Goal: Information Seeking & Learning: Learn about a topic

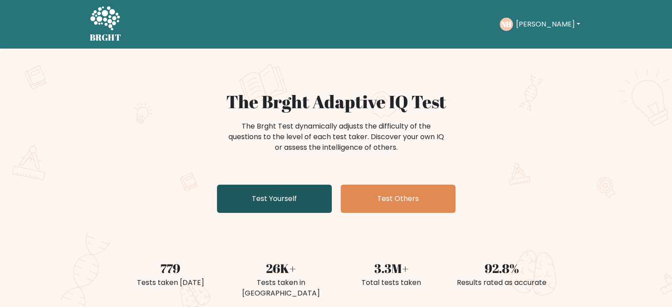
click at [278, 202] on link "Test Yourself" at bounding box center [274, 199] width 115 height 28
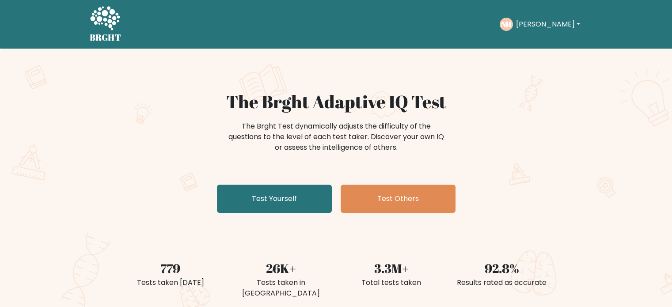
click at [521, 26] on button "[PERSON_NAME]" at bounding box center [547, 24] width 69 height 11
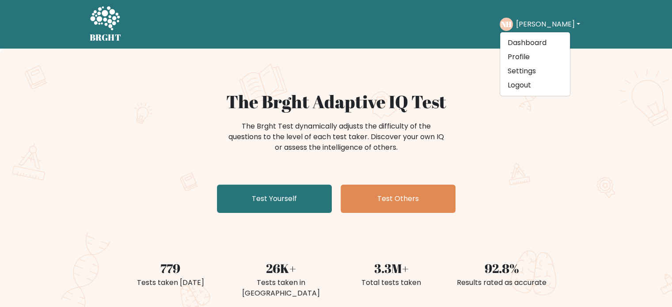
click at [454, 152] on div "The Brght Test dynamically adjusts the difficulty of the questions to the level…" at bounding box center [337, 141] width 354 height 44
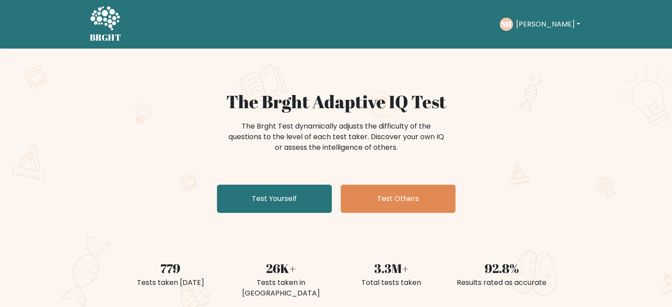
click at [538, 15] on div "NH Nicolas Dashboard Profile Settings Logout" at bounding box center [541, 24] width 83 height 20
click at [535, 21] on button "Nicolas" at bounding box center [547, 24] width 69 height 11
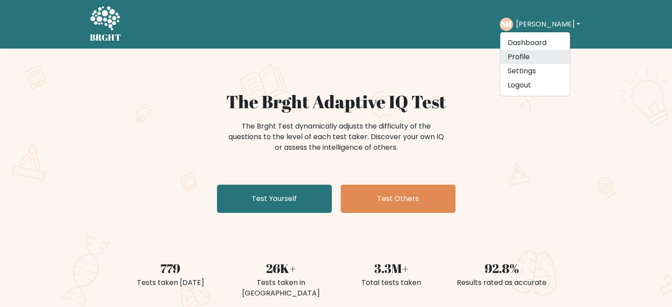
click at [535, 51] on link "Profile" at bounding box center [535, 57] width 70 height 14
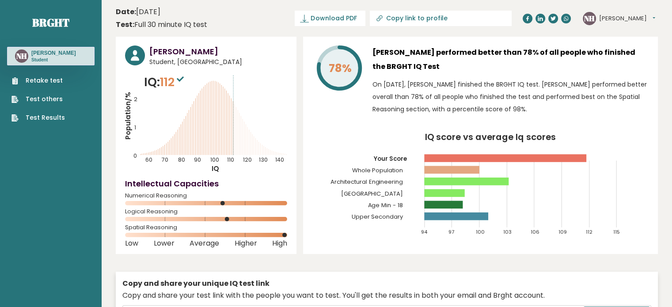
click at [53, 81] on link "Retake test" at bounding box center [37, 80] width 53 height 9
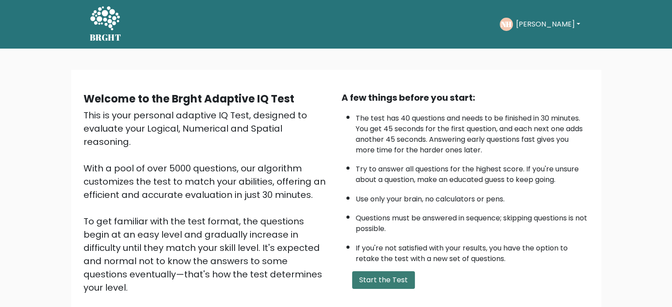
click at [388, 275] on button "Start the Test" at bounding box center [383, 280] width 63 height 18
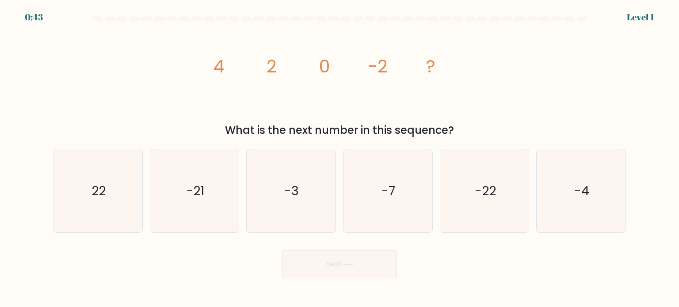
drag, startPoint x: 320, startPoint y: 128, endPoint x: 435, endPoint y: 126, distance: 114.9
click at [433, 125] on div "What is the next number in this sequence?" at bounding box center [339, 130] width 562 height 16
click at [454, 106] on icon "image/svg+xml 4 2 0 -2 ?" at bounding box center [339, 73] width 265 height 92
click at [597, 189] on icon "-4" at bounding box center [580, 190] width 83 height 83
click at [340, 158] on input "f. -4" at bounding box center [339, 156] width 0 height 4
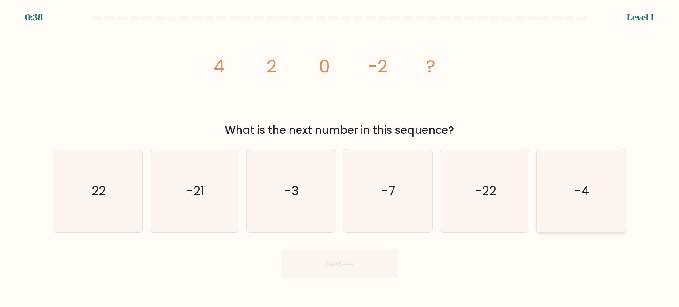
radio input "true"
click at [347, 263] on button "Next" at bounding box center [339, 264] width 115 height 28
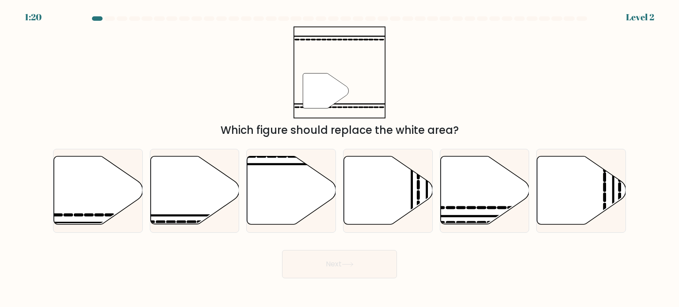
drag, startPoint x: 230, startPoint y: 130, endPoint x: 512, endPoint y: 132, distance: 282.0
click at [511, 132] on div "Which figure should replace the white area?" at bounding box center [339, 130] width 562 height 16
click at [516, 131] on div "Which figure should replace the white area?" at bounding box center [339, 130] width 562 height 16
click at [219, 177] on icon at bounding box center [194, 190] width 89 height 68
click at [339, 158] on input "b." at bounding box center [339, 156] width 0 height 4
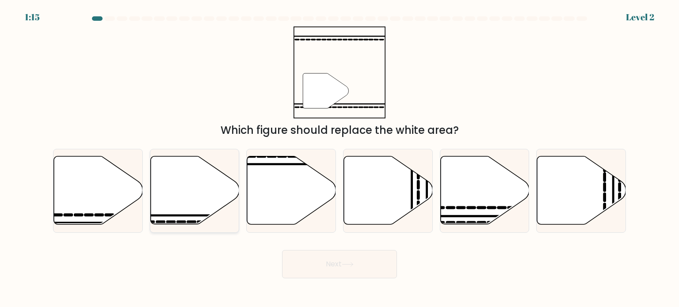
radio input "true"
click at [312, 266] on button "Next" at bounding box center [339, 264] width 115 height 28
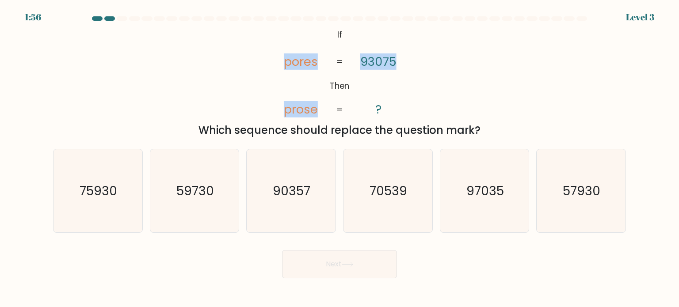
drag, startPoint x: 280, startPoint y: 63, endPoint x: 438, endPoint y: 60, distance: 157.8
click at [438, 60] on div "@import url('https://fonts.googleapis.com/css?family=Abril+Fatface:400,100,100i…" at bounding box center [339, 83] width 583 height 112
click at [438, 61] on div "@import url('https://fonts.googleapis.com/css?family=Abril+Fatface:400,100,100i…" at bounding box center [339, 83] width 583 height 112
click at [275, 174] on icon "90357" at bounding box center [290, 190] width 83 height 83
click at [339, 158] on input "c. 90357" at bounding box center [339, 156] width 0 height 4
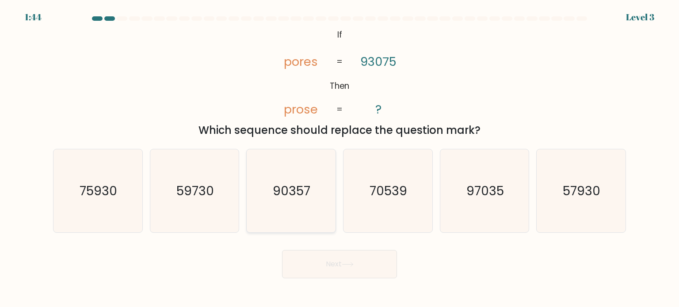
radio input "true"
click at [331, 275] on button "Next" at bounding box center [339, 264] width 115 height 28
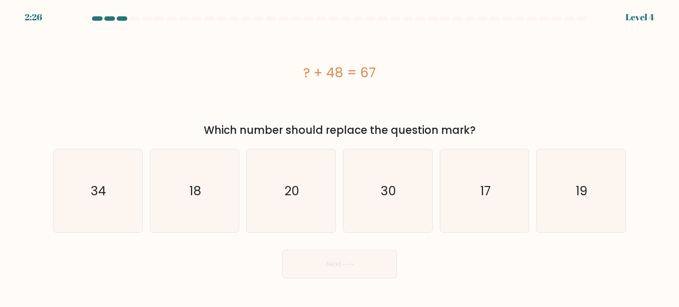
drag, startPoint x: 211, startPoint y: 128, endPoint x: 476, endPoint y: 131, distance: 264.7
click at [472, 133] on div "Which number should replace the question mark?" at bounding box center [339, 130] width 562 height 16
click at [487, 125] on div "Which number should replace the question mark?" at bounding box center [339, 130] width 562 height 16
drag, startPoint x: 592, startPoint y: 207, endPoint x: 520, endPoint y: 217, distance: 73.2
click at [593, 207] on icon "19" at bounding box center [580, 190] width 83 height 83
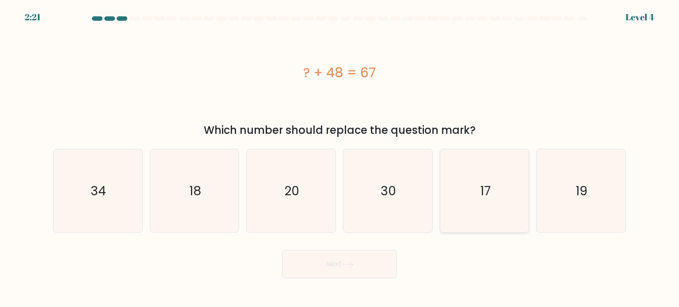
click at [340, 158] on input "f. 19" at bounding box center [339, 156] width 0 height 4
radio input "true"
click at [308, 273] on button "Next" at bounding box center [339, 264] width 115 height 28
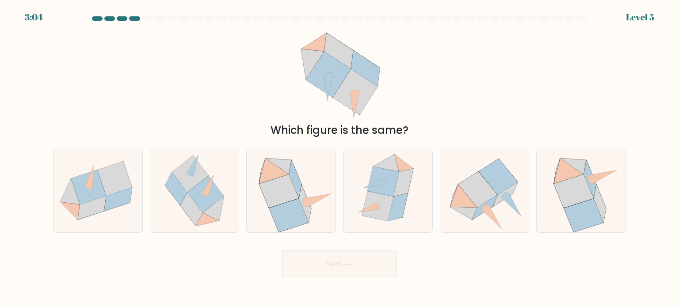
drag, startPoint x: 277, startPoint y: 128, endPoint x: 323, endPoint y: 128, distance: 46.8
click at [279, 128] on div "Which figure is the same?" at bounding box center [339, 130] width 562 height 16
drag, startPoint x: 323, startPoint y: 128, endPoint x: 392, endPoint y: 126, distance: 69.0
click at [381, 127] on div "Which figure is the same?" at bounding box center [339, 130] width 562 height 16
click at [436, 113] on div "Which figure is the same?" at bounding box center [339, 83] width 583 height 112
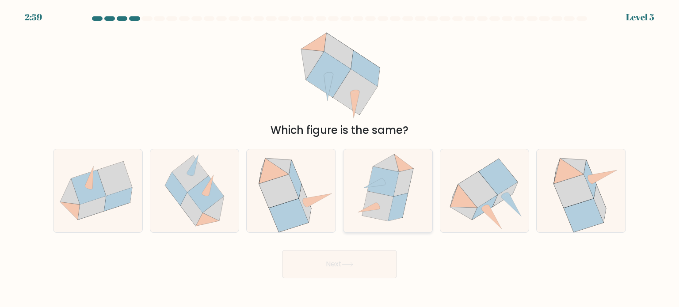
click at [395, 166] on icon at bounding box center [386, 163] width 26 height 18
click at [340, 158] on input "d." at bounding box center [339, 156] width 0 height 4
radio input "true"
click at [352, 266] on icon at bounding box center [348, 264] width 12 height 5
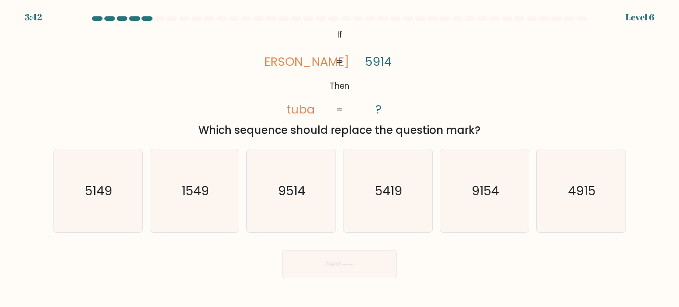
drag, startPoint x: 256, startPoint y: 129, endPoint x: 525, endPoint y: 122, distance: 269.2
click at [525, 122] on div "Which sequence should replace the question mark?" at bounding box center [339, 130] width 562 height 16
click at [529, 118] on div "@import url('https://fonts.googleapis.com/css?family=Abril+Fatface:400,100,100i…" at bounding box center [339, 83] width 583 height 112
drag, startPoint x: 289, startPoint y: 61, endPoint x: 301, endPoint y: 64, distance: 11.4
click at [301, 64] on tspan "tabu" at bounding box center [300, 61] width 97 height 16
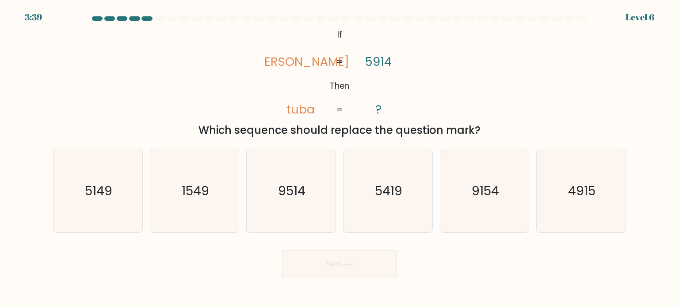
click at [307, 79] on icon "@import url('https://fonts.googleapis.com/css?family=Abril+Fatface:400,100,100i…" at bounding box center [339, 73] width 149 height 92
drag, startPoint x: 289, startPoint y: 110, endPoint x: 300, endPoint y: 110, distance: 10.2
click at [300, 110] on tspan "tuba" at bounding box center [300, 109] width 28 height 16
click at [310, 86] on icon "@import url('https://fonts.googleapis.com/css?family=Abril+Fatface:400,100,100i…" at bounding box center [339, 73] width 149 height 92
drag, startPoint x: 387, startPoint y: 192, endPoint x: 366, endPoint y: 229, distance: 42.5
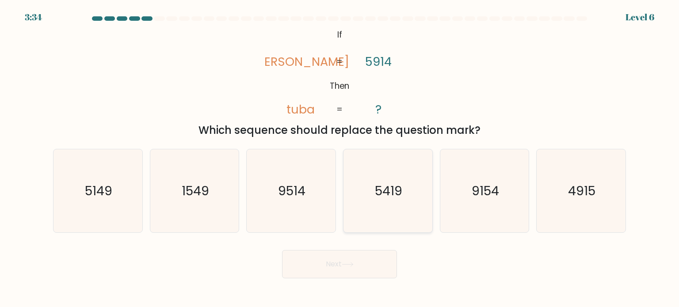
click at [387, 192] on text "5419" at bounding box center [388, 191] width 27 height 18
click at [340, 158] on input "d. 5419" at bounding box center [339, 156] width 0 height 4
radio input "true"
click at [361, 267] on button "Next" at bounding box center [339, 264] width 115 height 28
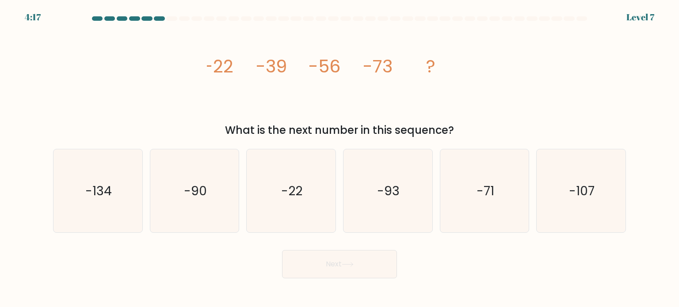
drag, startPoint x: 253, startPoint y: 123, endPoint x: 403, endPoint y: 127, distance: 149.9
click at [403, 127] on div "What is the next number in this sequence?" at bounding box center [339, 130] width 562 height 16
click at [471, 116] on icon "image/svg+xml -22 -39 -56 -73 ?" at bounding box center [339, 73] width 265 height 92
click at [201, 205] on icon "-90" at bounding box center [194, 190] width 83 height 83
click at [339, 158] on input "b. -90" at bounding box center [339, 156] width 0 height 4
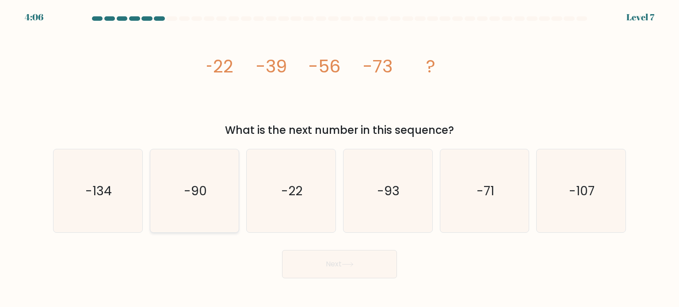
radio input "true"
drag, startPoint x: 358, startPoint y: 269, endPoint x: 350, endPoint y: 246, distance: 24.6
click at [359, 269] on button "Next" at bounding box center [339, 264] width 115 height 28
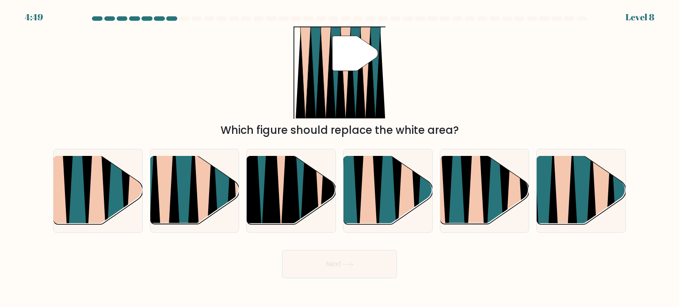
drag, startPoint x: 231, startPoint y: 132, endPoint x: 482, endPoint y: 125, distance: 251.1
click at [447, 132] on div "Which figure should replace the white area?" at bounding box center [339, 130] width 562 height 16
click at [487, 123] on div "Which figure should replace the white area?" at bounding box center [339, 130] width 562 height 16
click at [552, 209] on icon at bounding box center [552, 228] width 19 height 177
click at [340, 158] on input "f." at bounding box center [339, 156] width 0 height 4
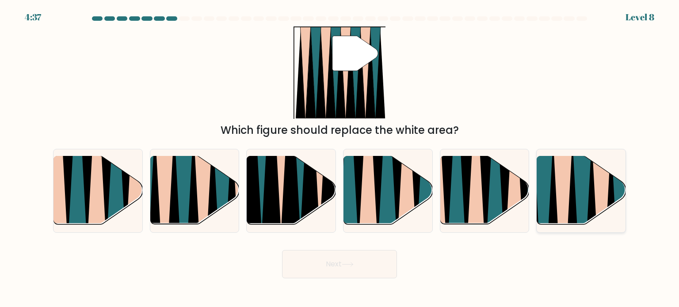
radio input "true"
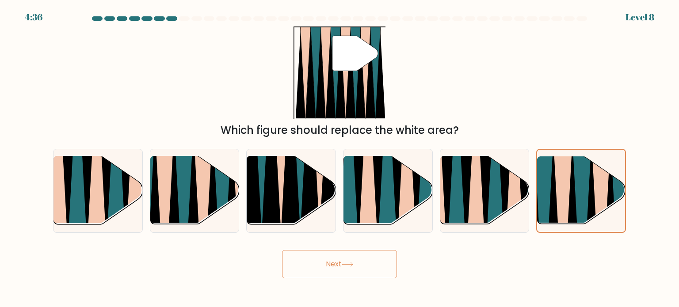
click at [368, 266] on button "Next" at bounding box center [339, 264] width 115 height 28
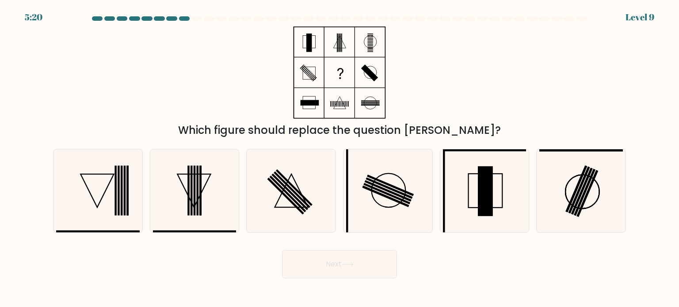
drag, startPoint x: 214, startPoint y: 131, endPoint x: 499, endPoint y: 123, distance: 285.1
click at [497, 123] on div "Which figure should replace the question mark?" at bounding box center [339, 130] width 562 height 16
click at [506, 118] on div "Which figure should replace the question mark?" at bounding box center [339, 83] width 583 height 112
click at [182, 219] on icon at bounding box center [194, 190] width 83 height 83
click at [339, 158] on input "b." at bounding box center [339, 156] width 0 height 4
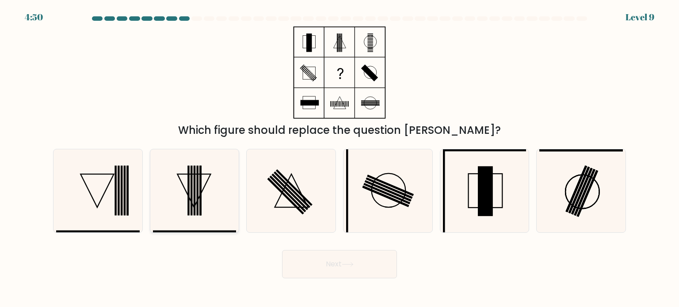
radio input "true"
click at [343, 260] on button "Next" at bounding box center [339, 264] width 115 height 28
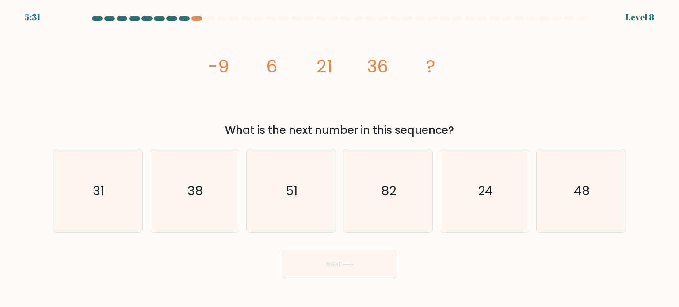
drag, startPoint x: 239, startPoint y: 124, endPoint x: 518, endPoint y: 121, distance: 279.3
click at [517, 121] on div "image/svg+xml -9 6 21 36 ? What is the next number in this sequence?" at bounding box center [339, 83] width 583 height 112
click at [518, 120] on div "image/svg+xml -9 6 21 36 ? What is the next number in this sequence?" at bounding box center [339, 83] width 583 height 112
click at [209, 64] on tspan "-9" at bounding box center [218, 66] width 21 height 25
click at [315, 186] on icon "51" at bounding box center [290, 190] width 83 height 83
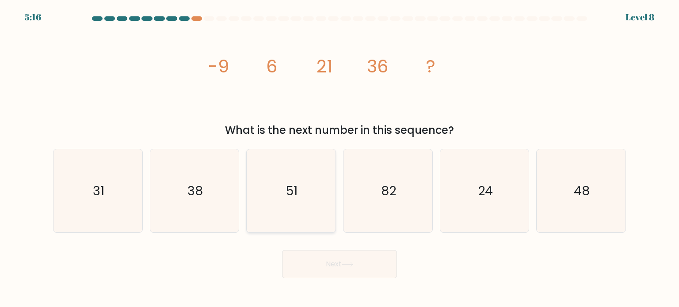
click at [339, 158] on input "c. 51" at bounding box center [339, 156] width 0 height 4
radio input "true"
click at [320, 268] on button "Next" at bounding box center [339, 264] width 115 height 28
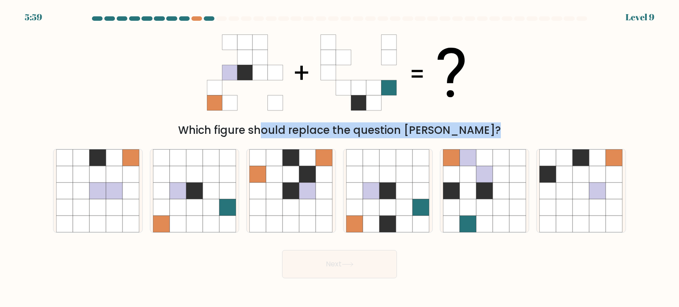
drag, startPoint x: 218, startPoint y: 127, endPoint x: 458, endPoint y: 129, distance: 240.0
click at [454, 129] on div "Which figure should replace the question mark?" at bounding box center [339, 130] width 562 height 16
click at [458, 129] on div "Which figure should replace the question mark?" at bounding box center [339, 130] width 562 height 16
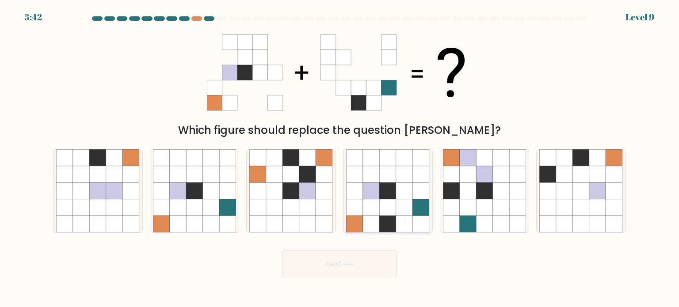
click at [377, 169] on icon at bounding box center [371, 174] width 17 height 17
click at [340, 158] on input "d." at bounding box center [339, 156] width 0 height 4
radio input "true"
click at [334, 266] on button "Next" at bounding box center [339, 264] width 115 height 28
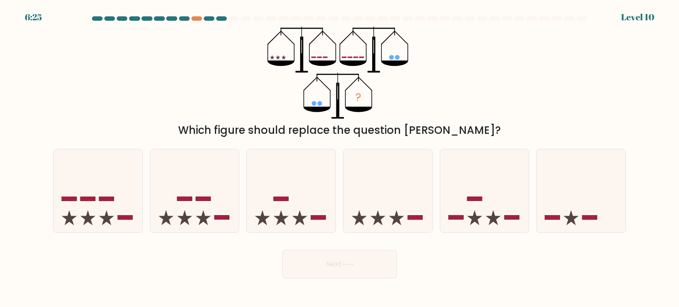
drag, startPoint x: 346, startPoint y: 132, endPoint x: 520, endPoint y: 126, distance: 173.3
click at [519, 126] on div "Which figure should replace the question mark?" at bounding box center [339, 130] width 562 height 16
click at [520, 126] on div "Which figure should replace the question mark?" at bounding box center [339, 130] width 562 height 16
click at [393, 185] on icon at bounding box center [387, 190] width 89 height 73
click at [340, 158] on input "d." at bounding box center [339, 156] width 0 height 4
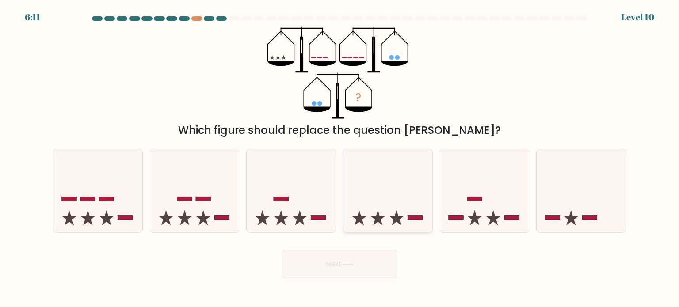
radio input "true"
click at [348, 259] on button "Next" at bounding box center [339, 264] width 115 height 28
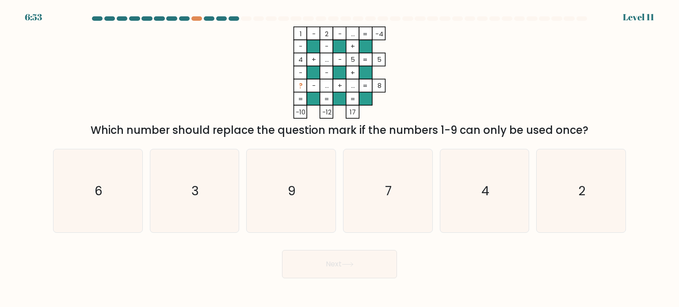
drag, startPoint x: 103, startPoint y: 132, endPoint x: 587, endPoint y: 134, distance: 483.5
click at [550, 137] on div "Which number should replace the question mark if the numbers 1-9 can only be us…" at bounding box center [339, 130] width 562 height 16
drag, startPoint x: 587, startPoint y: 134, endPoint x: 601, endPoint y: 133, distance: 13.8
click at [599, 133] on div "Which number should replace the question mark if the numbers 1-9 can only be us…" at bounding box center [339, 130] width 562 height 16
click at [601, 133] on div "Which number should replace the question mark if the numbers 1-9 can only be us…" at bounding box center [339, 130] width 562 height 16
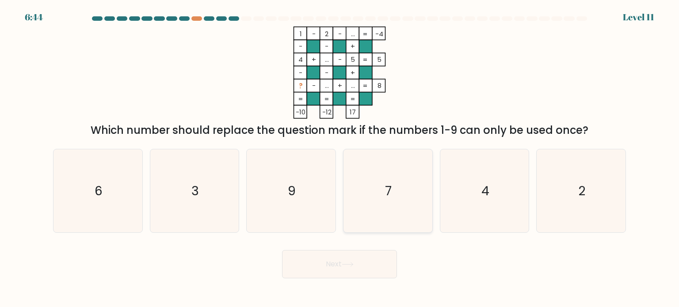
click at [376, 202] on icon "7" at bounding box center [387, 190] width 83 height 83
click at [340, 158] on input "d. 7" at bounding box center [339, 156] width 0 height 4
radio input "true"
click at [357, 263] on button "Next" at bounding box center [339, 264] width 115 height 28
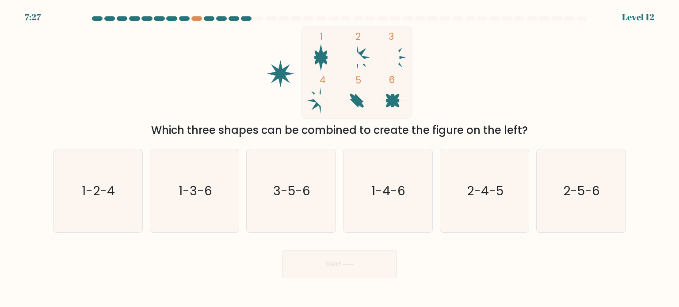
click at [158, 131] on div "Which three shapes can be combined to create the figure on the left?" at bounding box center [339, 130] width 562 height 16
drag, startPoint x: 302, startPoint y: 126, endPoint x: 522, endPoint y: 122, distance: 219.7
click at [522, 122] on div "Which three shapes can be combined to create the figure on the left?" at bounding box center [339, 130] width 562 height 16
click at [527, 118] on div "1 2 3 4 5 6 Which three shapes can be combined to create the figure on the left?" at bounding box center [339, 83] width 583 height 112
click at [130, 211] on icon "1-2-4" at bounding box center [97, 190] width 83 height 83
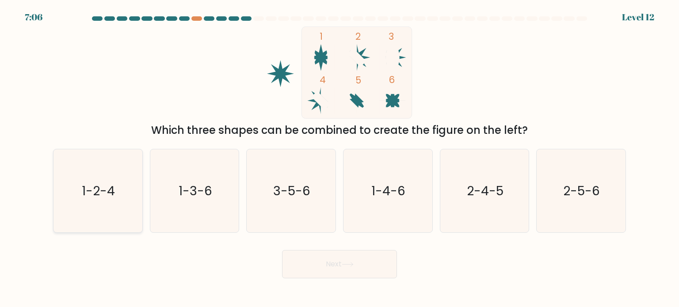
click at [339, 158] on input "a. 1-2-4" at bounding box center [339, 156] width 0 height 4
radio input "true"
click at [343, 265] on button "Next" at bounding box center [339, 264] width 115 height 28
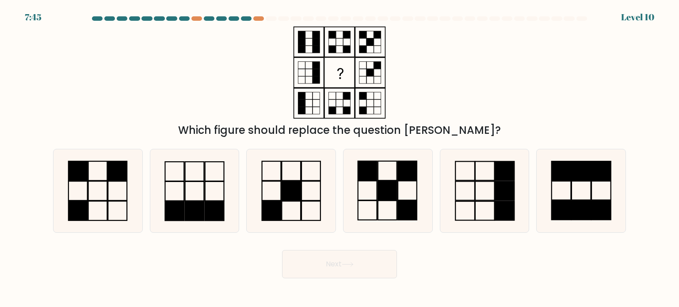
drag, startPoint x: 221, startPoint y: 128, endPoint x: 452, endPoint y: 137, distance: 231.3
click at [452, 137] on div "Which figure should replace the question mark?" at bounding box center [339, 130] width 562 height 16
click at [481, 138] on form at bounding box center [339, 147] width 679 height 262
drag, startPoint x: 342, startPoint y: 49, endPoint x: 354, endPoint y: 68, distance: 22.8
click at [345, 70] on icon at bounding box center [339, 73] width 110 height 92
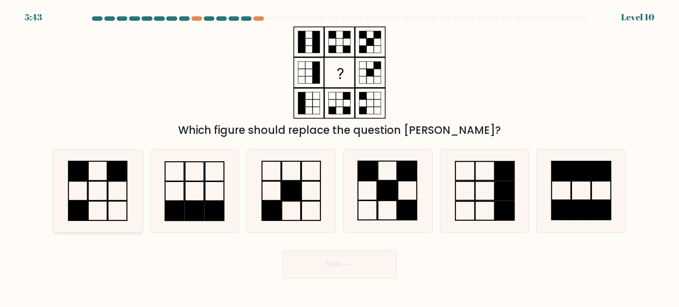
click at [94, 186] on icon at bounding box center [97, 190] width 83 height 83
click at [339, 158] on input "a." at bounding box center [339, 156] width 0 height 4
radio input "true"
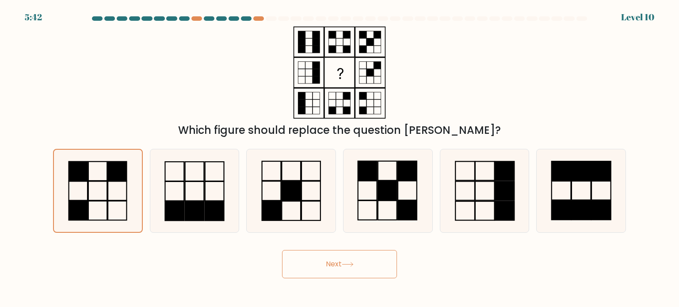
click at [339, 275] on button "Next" at bounding box center [339, 264] width 115 height 28
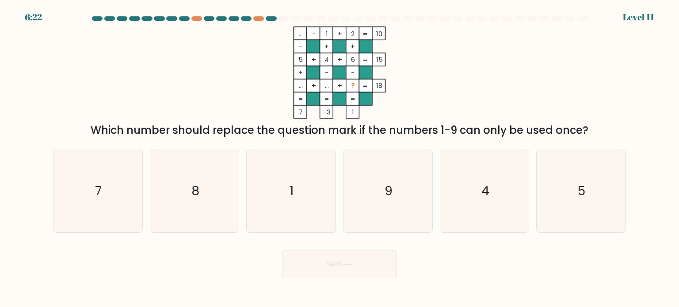
drag, startPoint x: 86, startPoint y: 130, endPoint x: 529, endPoint y: 126, distance: 443.7
click at [526, 128] on div "Which number should replace the question mark if the numbers 1-9 can only be us…" at bounding box center [339, 130] width 562 height 16
click at [538, 114] on div "... - 1 + 2 10 - + + 5 + 4 + 6 15 + - - ... + ... + ? = 18 = = = = 7 -3 1 = Whi…" at bounding box center [339, 83] width 583 height 112
click at [90, 183] on icon "7" at bounding box center [97, 190] width 83 height 83
click at [339, 158] on input "a. 7" at bounding box center [339, 156] width 0 height 4
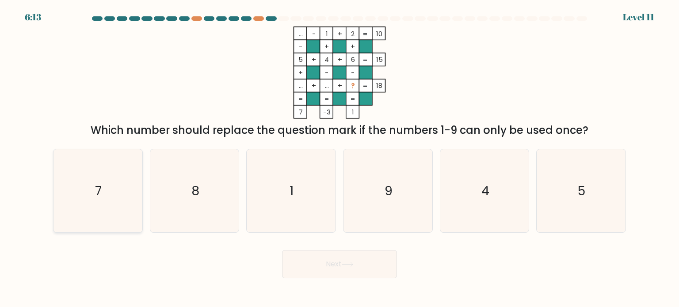
radio input "true"
click at [343, 266] on icon at bounding box center [348, 264] width 12 height 5
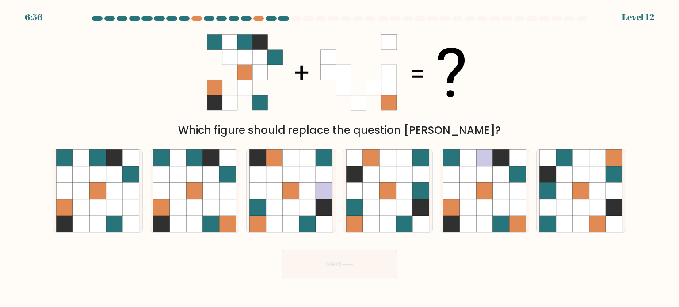
drag, startPoint x: 233, startPoint y: 130, endPoint x: 487, endPoint y: 122, distance: 254.7
click at [483, 123] on div "Which figure should replace the question mark?" at bounding box center [339, 130] width 562 height 16
click at [491, 120] on div "Which figure should replace the question mark?" at bounding box center [339, 83] width 583 height 112
click at [419, 170] on icon at bounding box center [421, 174] width 17 height 17
click at [340, 158] on input "d." at bounding box center [339, 156] width 0 height 4
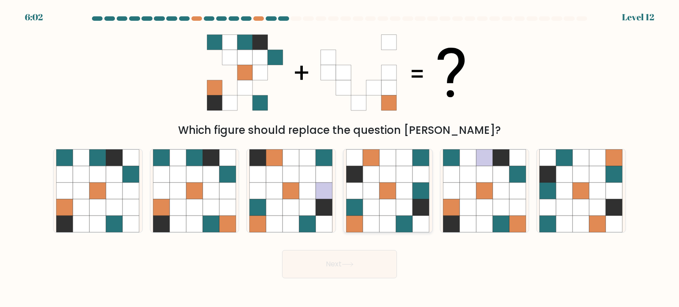
radio input "true"
click at [121, 210] on icon at bounding box center [114, 207] width 17 height 17
click at [339, 158] on input "a." at bounding box center [339, 156] width 0 height 4
radio input "true"
click at [327, 261] on button "Next" at bounding box center [339, 264] width 115 height 28
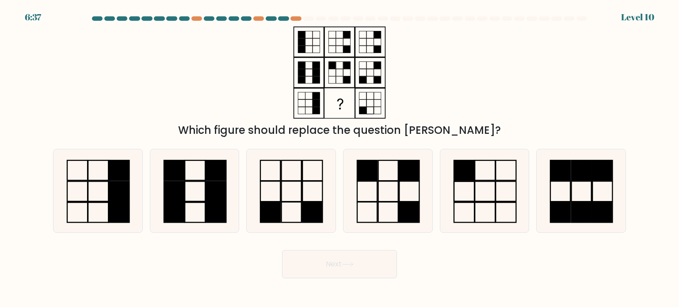
drag, startPoint x: 221, startPoint y: 127, endPoint x: 497, endPoint y: 125, distance: 275.8
click at [493, 126] on div "Which figure should replace the question mark?" at bounding box center [339, 130] width 562 height 16
click at [497, 125] on div "Which figure should replace the question mark?" at bounding box center [339, 130] width 562 height 16
click at [475, 170] on rect at bounding box center [485, 170] width 20 height 20
click at [340, 158] on input "e." at bounding box center [339, 156] width 0 height 4
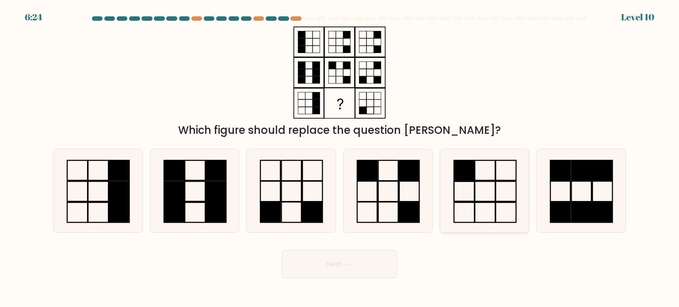
radio input "true"
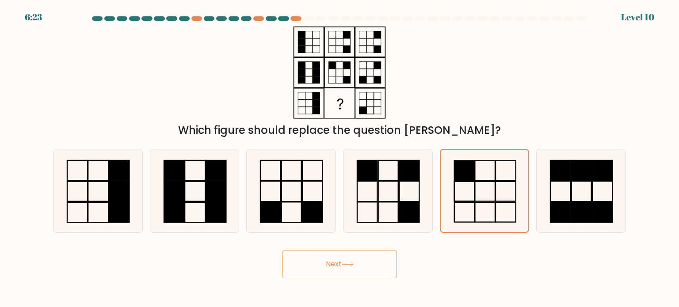
click at [354, 266] on icon at bounding box center [348, 264] width 12 height 5
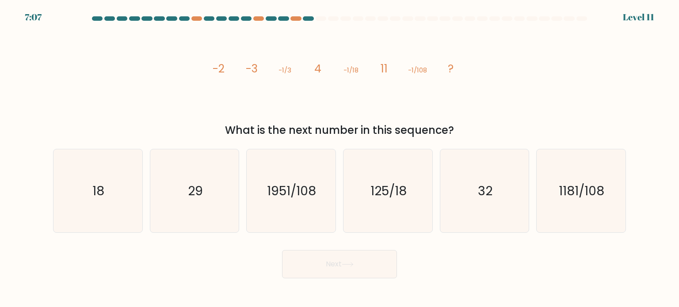
drag, startPoint x: 244, startPoint y: 129, endPoint x: 486, endPoint y: 134, distance: 241.8
click at [483, 134] on div "What is the next number in this sequence?" at bounding box center [339, 130] width 562 height 16
drag, startPoint x: 498, startPoint y: 133, endPoint x: 291, endPoint y: 108, distance: 208.8
click at [498, 133] on div "What is the next number in this sequence?" at bounding box center [339, 130] width 562 height 16
click at [266, 102] on icon "image/svg+xml -2 -3 -1/3 4 -1/18 11 -1/108 ?" at bounding box center [339, 73] width 265 height 92
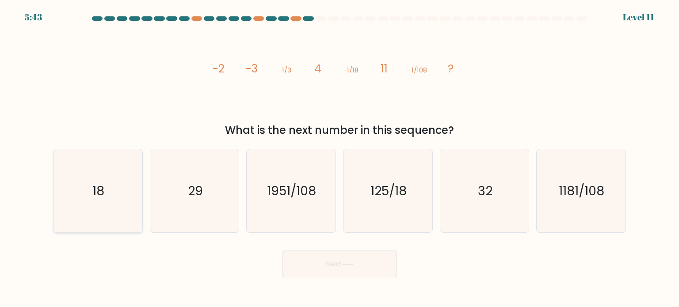
click at [129, 184] on icon "18" at bounding box center [97, 190] width 83 height 83
click at [339, 158] on input "a. 18" at bounding box center [339, 156] width 0 height 4
radio input "true"
click at [346, 262] on icon at bounding box center [348, 264] width 12 height 5
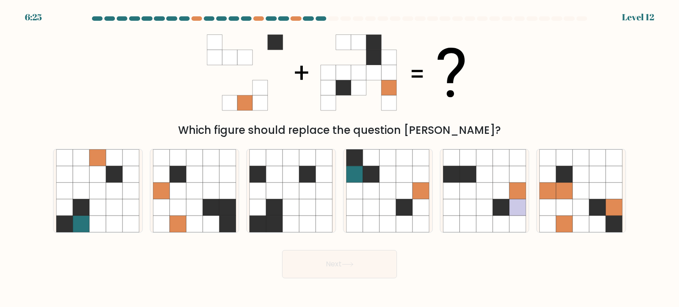
drag, startPoint x: 210, startPoint y: 127, endPoint x: 490, endPoint y: 120, distance: 280.3
click at [480, 121] on div "Which figure should replace the question mark?" at bounding box center [339, 83] width 583 height 112
click at [490, 120] on div "Which figure should replace the question mark?" at bounding box center [339, 83] width 583 height 112
click at [167, 171] on icon at bounding box center [161, 174] width 17 height 17
click at [339, 158] on input "b." at bounding box center [339, 156] width 0 height 4
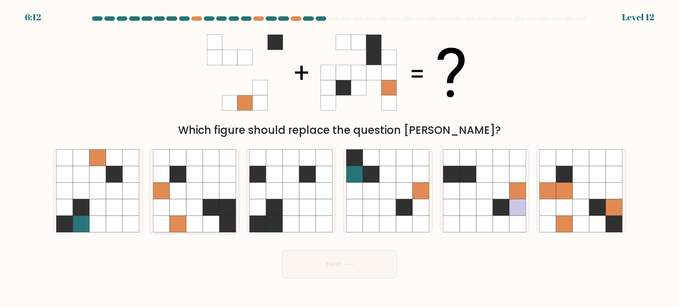
radio input "true"
click at [316, 259] on button "Next" at bounding box center [339, 264] width 115 height 28
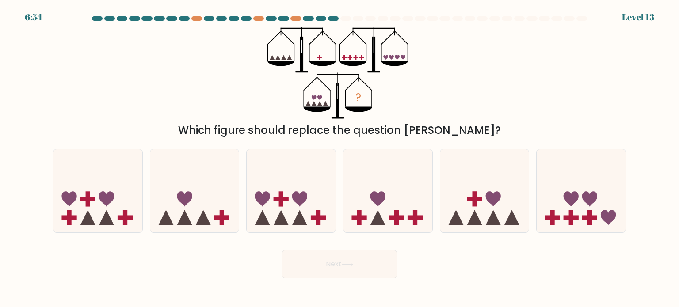
drag, startPoint x: 213, startPoint y: 129, endPoint x: 462, endPoint y: 121, distance: 249.4
click at [461, 121] on div "? Which figure should replace the question mark?" at bounding box center [339, 83] width 583 height 112
click at [465, 120] on div "? Which figure should replace the question mark?" at bounding box center [339, 83] width 583 height 112
click at [506, 176] on icon at bounding box center [484, 190] width 89 height 73
click at [340, 158] on input "e." at bounding box center [339, 156] width 0 height 4
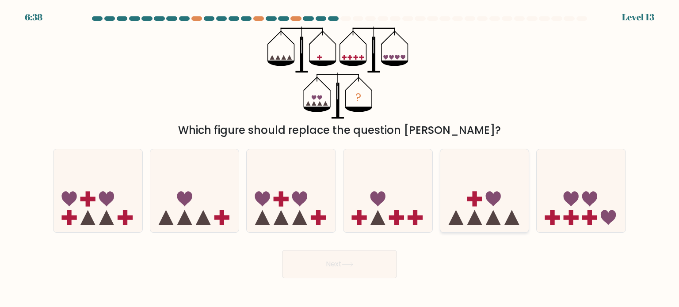
radio input "true"
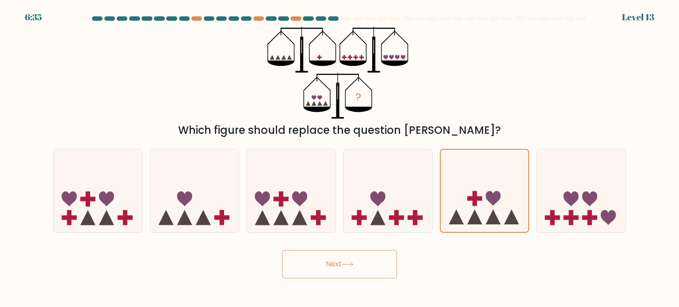
click at [350, 263] on icon at bounding box center [348, 264] width 12 height 5
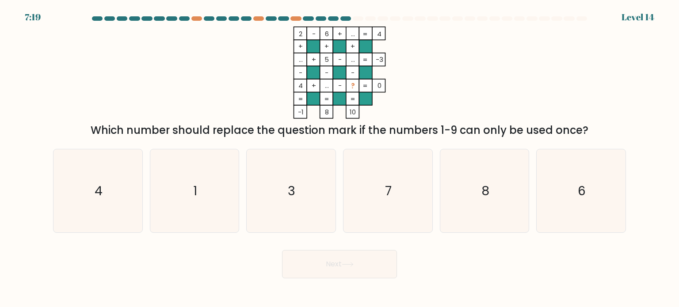
drag, startPoint x: 152, startPoint y: 137, endPoint x: 601, endPoint y: 133, distance: 448.6
click at [599, 134] on div "Which number should replace the question mark if the numbers 1-9 can only be us…" at bounding box center [339, 130] width 562 height 16
click at [394, 190] on icon "7" at bounding box center [387, 190] width 83 height 83
click at [340, 158] on input "d. 7" at bounding box center [339, 156] width 0 height 4
radio input "true"
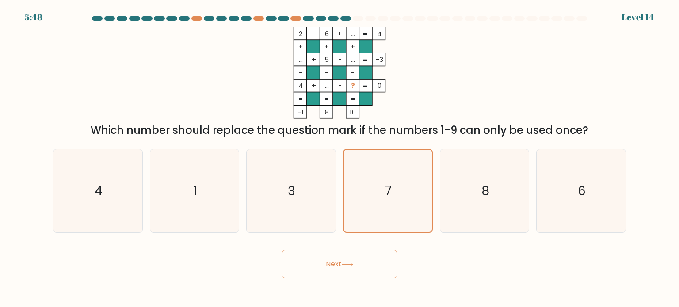
click at [359, 267] on button "Next" at bounding box center [339, 264] width 115 height 28
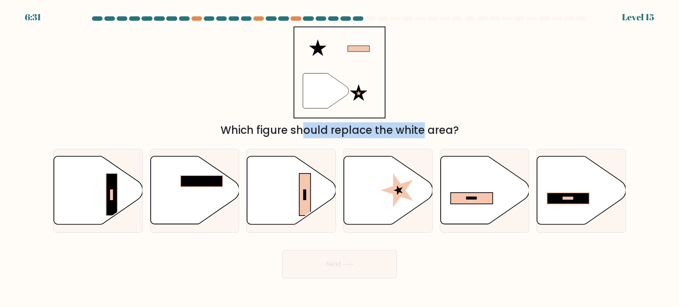
drag, startPoint x: 230, startPoint y: 135, endPoint x: 491, endPoint y: 131, distance: 261.6
click at [482, 131] on div "Which figure should replace the white area?" at bounding box center [339, 130] width 562 height 16
click at [527, 131] on div "Which figure should replace the white area?" at bounding box center [339, 130] width 562 height 16
click at [590, 189] on icon at bounding box center [581, 190] width 89 height 68
click at [340, 158] on input "f." at bounding box center [339, 156] width 0 height 4
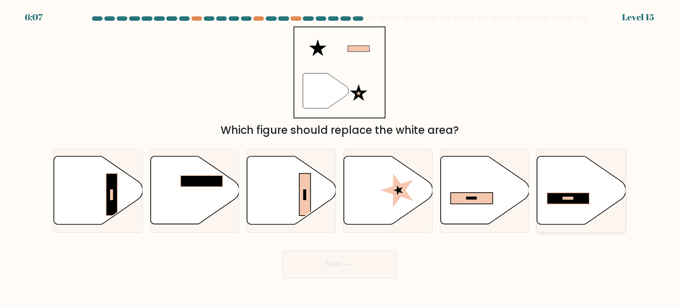
radio input "true"
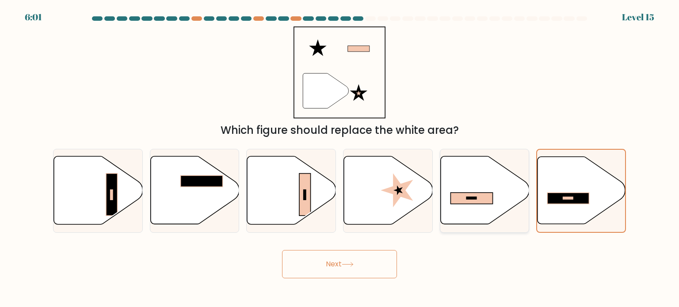
click at [451, 190] on icon at bounding box center [484, 190] width 89 height 68
click at [340, 158] on input "e." at bounding box center [339, 156] width 0 height 4
radio input "true"
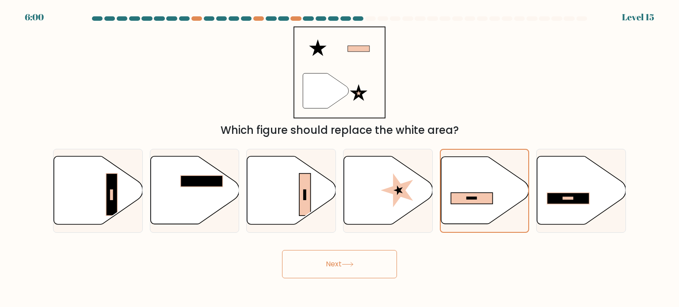
click at [373, 265] on button "Next" at bounding box center [339, 264] width 115 height 28
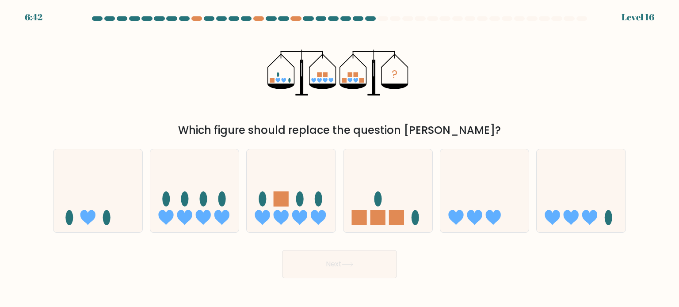
drag, startPoint x: 232, startPoint y: 132, endPoint x: 471, endPoint y: 129, distance: 238.2
click at [471, 129] on div "Which figure should replace the question mark?" at bounding box center [339, 130] width 562 height 16
click at [480, 127] on div "Which figure should replace the question mark?" at bounding box center [339, 130] width 562 height 16
click at [379, 204] on ellipse at bounding box center [378, 198] width 8 height 15
click at [340, 158] on input "d." at bounding box center [339, 156] width 0 height 4
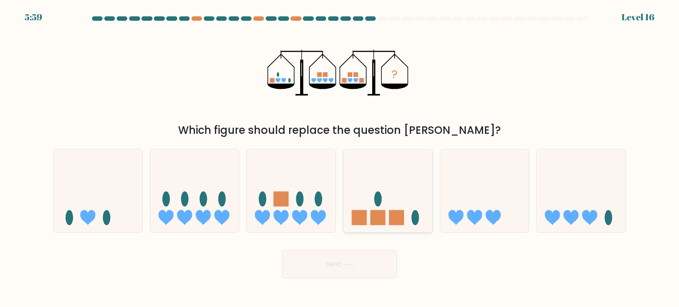
radio input "true"
click at [344, 267] on button "Next" at bounding box center [339, 264] width 115 height 28
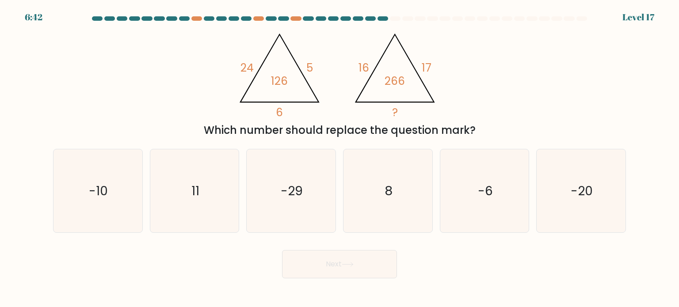
drag, startPoint x: 217, startPoint y: 133, endPoint x: 514, endPoint y: 129, distance: 297.0
click at [504, 130] on div "Which number should replace the question mark?" at bounding box center [339, 130] width 562 height 16
click at [516, 127] on div "Which number should replace the question mark?" at bounding box center [339, 130] width 562 height 16
drag, startPoint x: 512, startPoint y: 175, endPoint x: 428, endPoint y: 237, distance: 104.8
click at [510, 176] on icon "-6" at bounding box center [484, 190] width 83 height 83
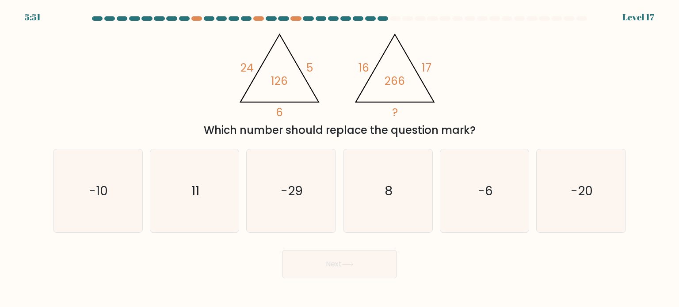
click at [340, 158] on input "e. -6" at bounding box center [339, 156] width 0 height 4
radio input "true"
click at [348, 263] on icon at bounding box center [348, 264] width 12 height 5
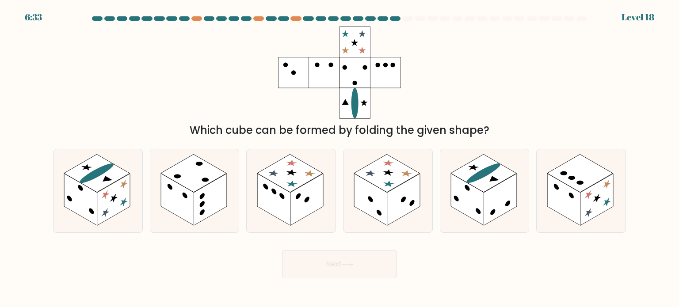
drag, startPoint x: 202, startPoint y: 133, endPoint x: 503, endPoint y: 125, distance: 300.6
click at [484, 127] on div "Which cube can be formed by folding the given shape?" at bounding box center [339, 130] width 562 height 16
click at [503, 125] on div "Which cube can be formed by folding the given shape?" at bounding box center [339, 130] width 562 height 16
click at [471, 134] on div "Which cube can be formed by folding the given shape?" at bounding box center [339, 130] width 562 height 16
click at [473, 173] on rect at bounding box center [483, 173] width 66 height 38
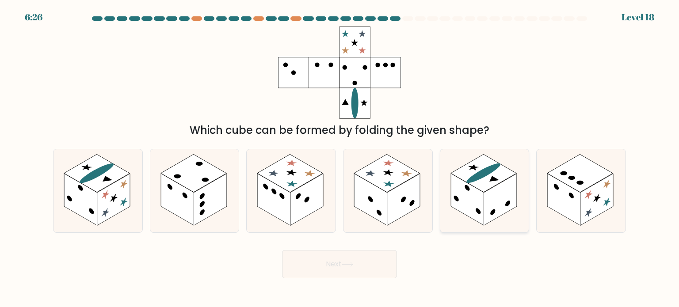
click at [340, 158] on input "e." at bounding box center [339, 156] width 0 height 4
radio input "true"
click at [354, 265] on icon at bounding box center [348, 264] width 12 height 5
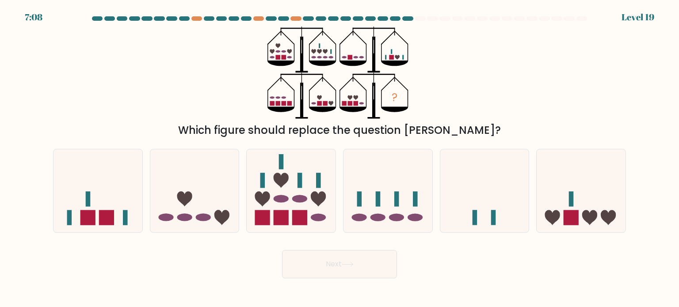
drag, startPoint x: 226, startPoint y: 134, endPoint x: 453, endPoint y: 130, distance: 227.2
click at [449, 130] on div "Which figure should replace the question mark?" at bounding box center [339, 130] width 562 height 16
click at [474, 124] on div "Which figure should replace the question mark?" at bounding box center [339, 130] width 562 height 16
click at [571, 200] on rect at bounding box center [571, 198] width 5 height 15
click at [340, 158] on input "f." at bounding box center [339, 156] width 0 height 4
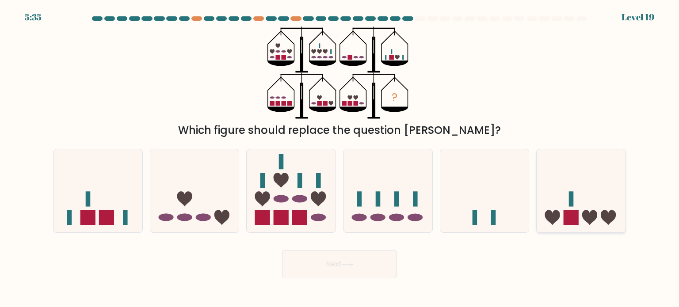
radio input "true"
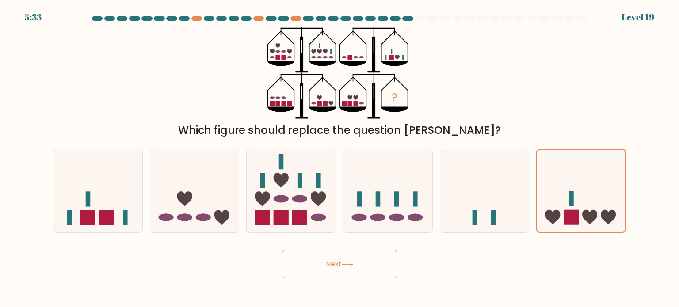
click at [346, 253] on button "Next" at bounding box center [339, 264] width 115 height 28
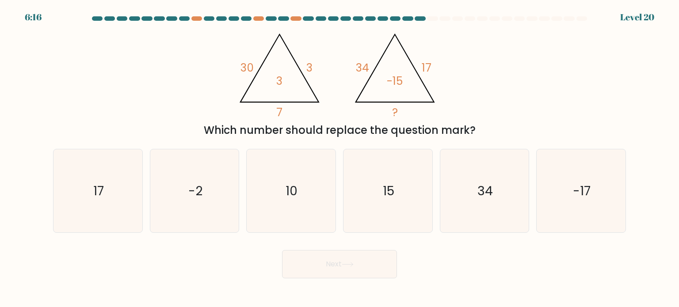
drag, startPoint x: 202, startPoint y: 130, endPoint x: 456, endPoint y: 124, distance: 253.7
click at [446, 125] on div "Which number should replace the question mark?" at bounding box center [339, 130] width 562 height 16
click at [492, 121] on div "@import url('https://fonts.googleapis.com/css?family=Abril+Fatface:400,100,100i…" at bounding box center [339, 83] width 583 height 112
click at [63, 206] on icon "17" at bounding box center [97, 190] width 83 height 83
click at [339, 158] on input "a. 17" at bounding box center [339, 156] width 0 height 4
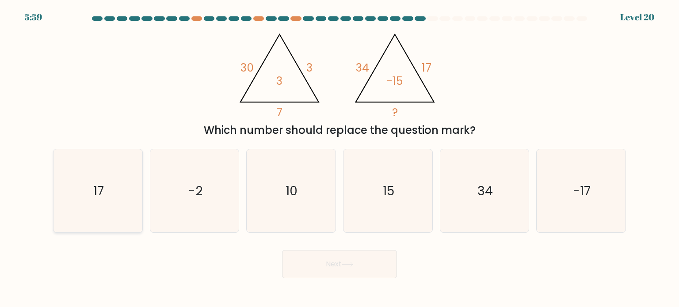
radio input "true"
click at [318, 267] on button "Next" at bounding box center [339, 264] width 115 height 28
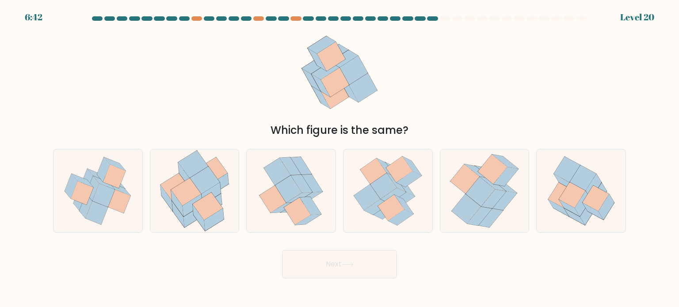
drag, startPoint x: 330, startPoint y: 122, endPoint x: 493, endPoint y: 107, distance: 163.7
click at [492, 107] on div "Which figure is the same?" at bounding box center [339, 83] width 583 height 112
click at [497, 104] on div "Which figure is the same?" at bounding box center [339, 83] width 583 height 112
click at [475, 164] on icon at bounding box center [484, 190] width 70 height 83
click at [340, 158] on input "e." at bounding box center [339, 156] width 0 height 4
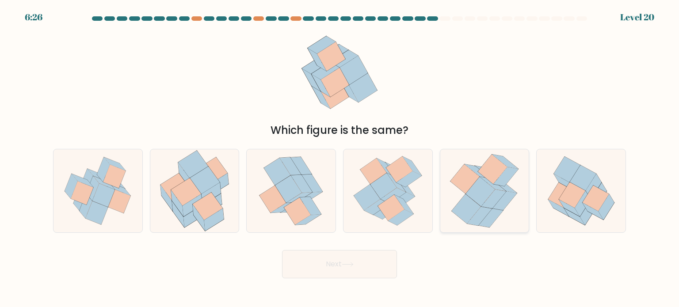
radio input "true"
click at [349, 263] on icon at bounding box center [348, 264] width 12 height 5
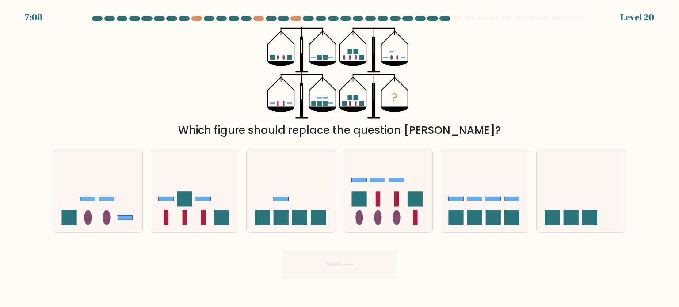
drag, startPoint x: 212, startPoint y: 125, endPoint x: 503, endPoint y: 134, distance: 290.9
click at [503, 134] on div "Which figure should replace the question mark?" at bounding box center [339, 130] width 562 height 16
click at [533, 97] on div "? Which figure should replace the question mark?" at bounding box center [339, 83] width 583 height 112
click at [214, 206] on icon at bounding box center [194, 190] width 89 height 73
click at [339, 158] on input "b." at bounding box center [339, 156] width 0 height 4
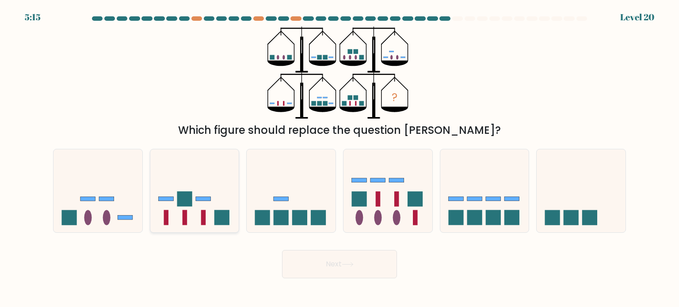
radio input "true"
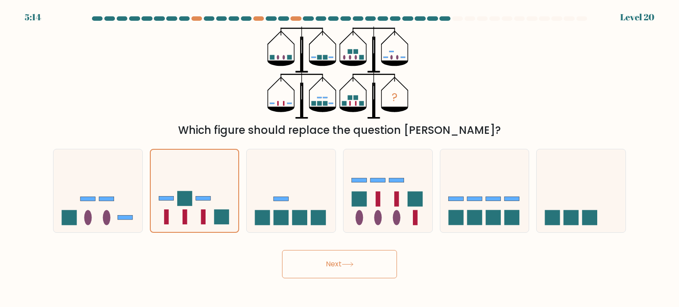
click at [339, 280] on body "5:14 Level 20" at bounding box center [339, 153] width 679 height 307
click at [340, 272] on button "Next" at bounding box center [339, 264] width 115 height 28
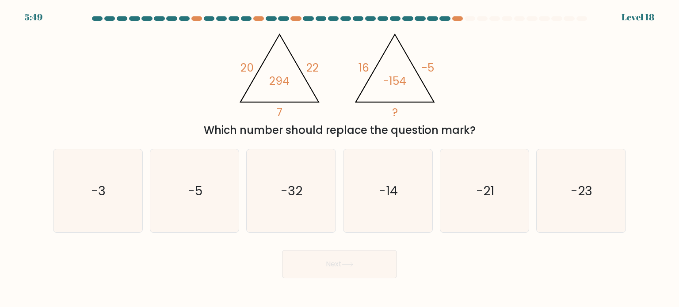
drag, startPoint x: 204, startPoint y: 132, endPoint x: 493, endPoint y: 126, distance: 289.1
click at [481, 129] on div "Which number should replace the question mark?" at bounding box center [339, 130] width 562 height 16
click at [498, 125] on div "Which number should replace the question mark?" at bounding box center [339, 130] width 562 height 16
click at [402, 172] on icon "-14" at bounding box center [387, 190] width 83 height 83
click at [340, 158] on input "d. -14" at bounding box center [339, 156] width 0 height 4
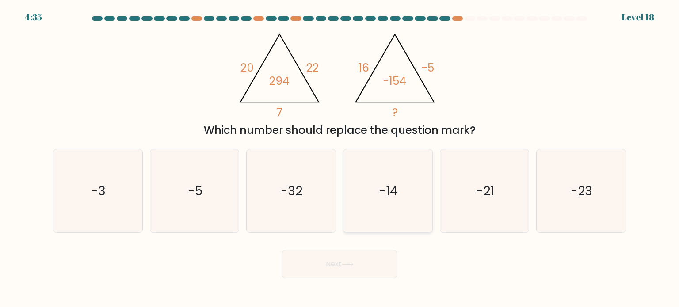
radio input "true"
click at [358, 258] on button "Next" at bounding box center [339, 264] width 115 height 28
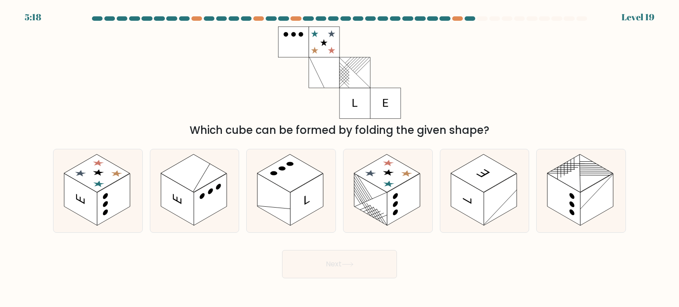
drag, startPoint x: 223, startPoint y: 130, endPoint x: 497, endPoint y: 120, distance: 274.6
click at [483, 122] on div "Which cube can be formed by folding the given shape?" at bounding box center [339, 130] width 562 height 16
click at [527, 113] on div "Which cube can be formed by folding the given shape?" at bounding box center [339, 83] width 583 height 112
click at [320, 189] on rect at bounding box center [306, 200] width 33 height 52
click at [339, 158] on input "c." at bounding box center [339, 156] width 0 height 4
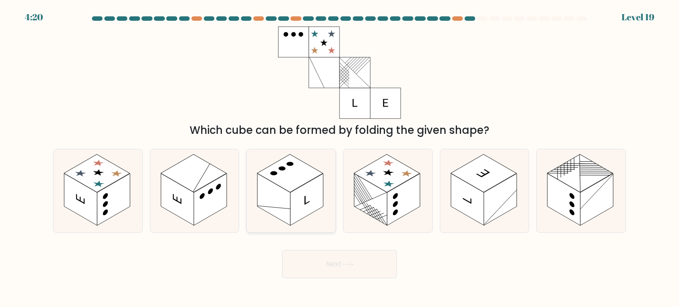
radio input "true"
click at [328, 269] on button "Next" at bounding box center [339, 264] width 115 height 28
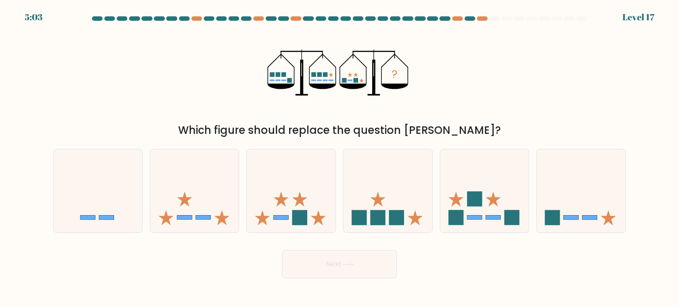
drag, startPoint x: 267, startPoint y: 131, endPoint x: 524, endPoint y: 132, distance: 256.3
click at [520, 132] on div "Which figure should replace the question mark?" at bounding box center [339, 130] width 562 height 16
click at [525, 132] on div "Which figure should replace the question mark?" at bounding box center [339, 130] width 562 height 16
click at [401, 211] on rect at bounding box center [396, 217] width 15 height 15
click at [340, 158] on input "d." at bounding box center [339, 156] width 0 height 4
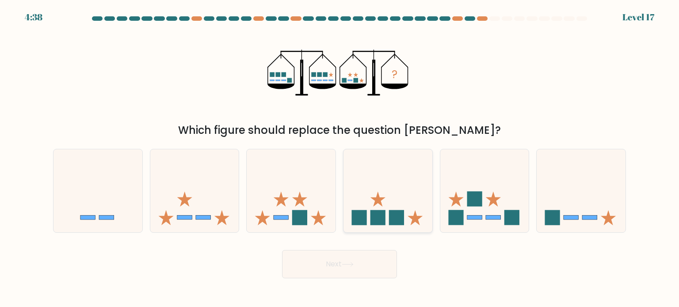
radio input "true"
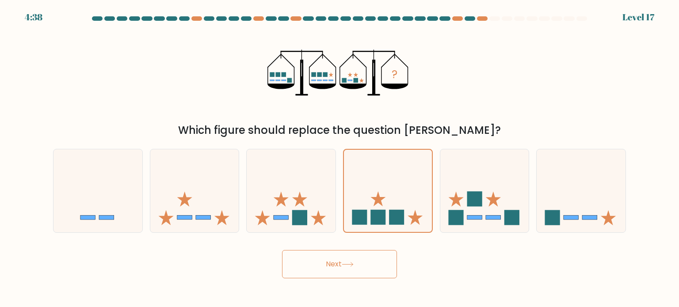
click at [368, 256] on button "Next" at bounding box center [339, 264] width 115 height 28
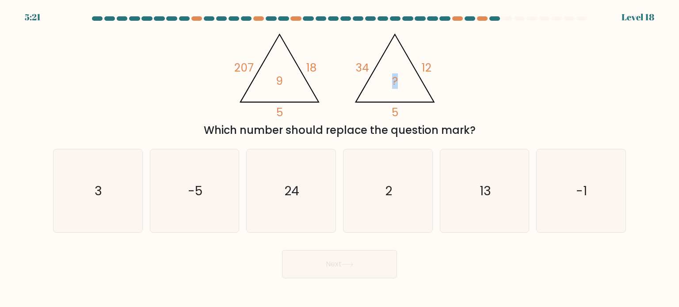
drag, startPoint x: 212, startPoint y: 129, endPoint x: 536, endPoint y: 95, distance: 325.2
click at [525, 99] on div "@import url('https://fonts.googleapis.com/css?family=Abril+Fatface:400,100,100i…" at bounding box center [339, 83] width 583 height 112
click at [536, 95] on div "@import url('https://fonts.googleapis.com/css?family=Abril+Fatface:400,100,100i…" at bounding box center [339, 83] width 583 height 112
click at [382, 196] on icon "2" at bounding box center [387, 190] width 83 height 83
click at [340, 158] on input "d. 2" at bounding box center [339, 156] width 0 height 4
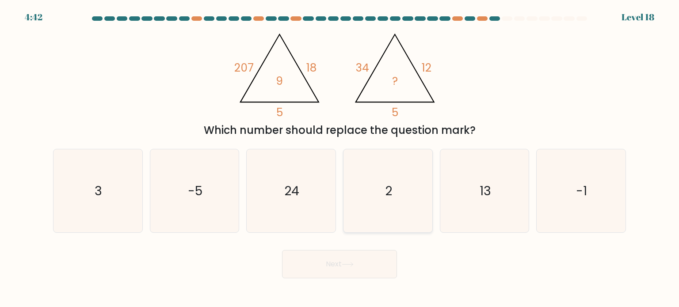
radio input "true"
click at [352, 273] on button "Next" at bounding box center [339, 264] width 115 height 28
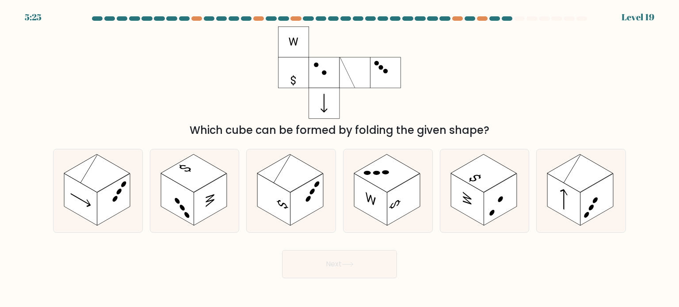
drag, startPoint x: 186, startPoint y: 134, endPoint x: 578, endPoint y: 122, distance: 392.2
click at [578, 122] on div "Which cube can be formed by folding the given shape?" at bounding box center [339, 130] width 562 height 16
click at [174, 197] on rect at bounding box center [177, 199] width 33 height 52
click at [339, 158] on input "b." at bounding box center [339, 156] width 0 height 4
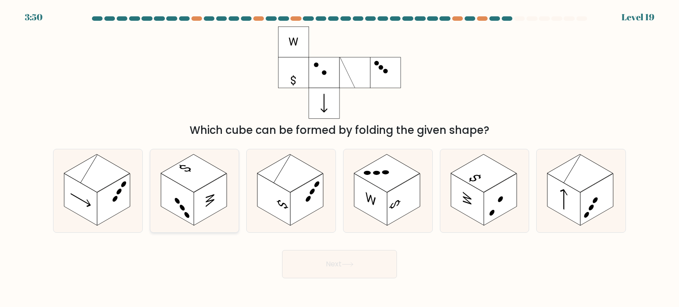
radio input "true"
click at [122, 197] on rect at bounding box center [113, 200] width 33 height 52
click at [339, 158] on input "a." at bounding box center [339, 156] width 0 height 4
radio input "true"
click at [331, 270] on button "Next" at bounding box center [339, 264] width 115 height 28
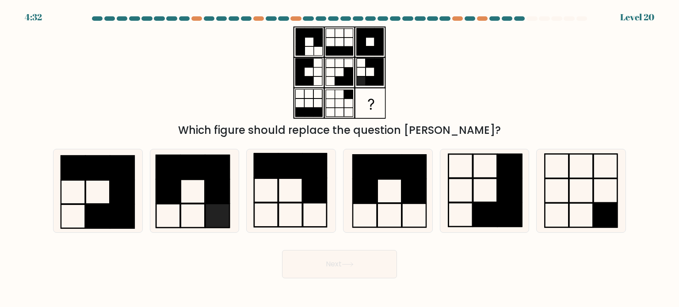
drag, startPoint x: 198, startPoint y: 123, endPoint x: 545, endPoint y: 121, distance: 346.9
click at [544, 121] on div "Which figure should replace the question mark?" at bounding box center [339, 83] width 583 height 112
click at [545, 121] on div "Which figure should replace the question mark?" at bounding box center [339, 83] width 583 height 112
click at [479, 99] on div "Which figure should replace the question mark?" at bounding box center [339, 83] width 583 height 112
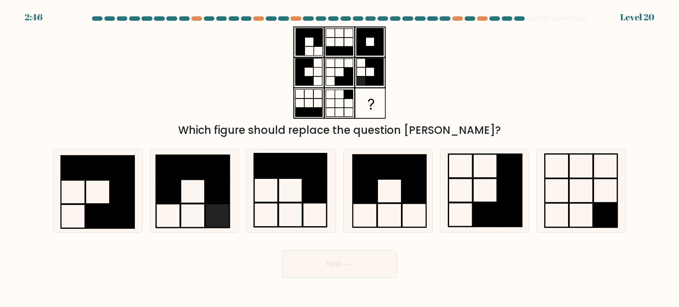
drag, startPoint x: 146, startPoint y: 190, endPoint x: 246, endPoint y: 213, distance: 102.0
click at [146, 190] on div "b." at bounding box center [194, 191] width 97 height 84
click at [186, 207] on icon at bounding box center [194, 190] width 83 height 83
click at [339, 158] on input "b." at bounding box center [339, 156] width 0 height 4
radio input "true"
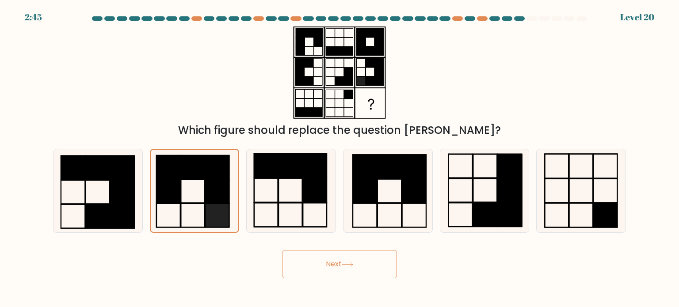
click at [331, 263] on button "Next" at bounding box center [339, 264] width 115 height 28
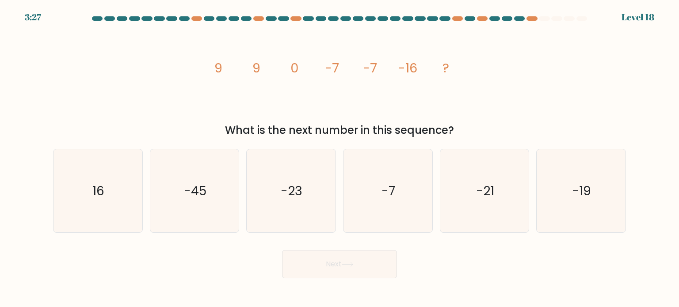
drag, startPoint x: 251, startPoint y: 129, endPoint x: 485, endPoint y: 127, distance: 234.7
click at [484, 127] on div "What is the next number in this sequence?" at bounding box center [339, 130] width 562 height 16
click at [485, 127] on div "What is the next number in this sequence?" at bounding box center [339, 130] width 562 height 16
drag, startPoint x: 214, startPoint y: 70, endPoint x: 480, endPoint y: 75, distance: 266.1
click at [480, 75] on div "image/svg+xml 9 9 0 -7 -7 -16 ? What is the next number in this sequence?" at bounding box center [339, 83] width 583 height 112
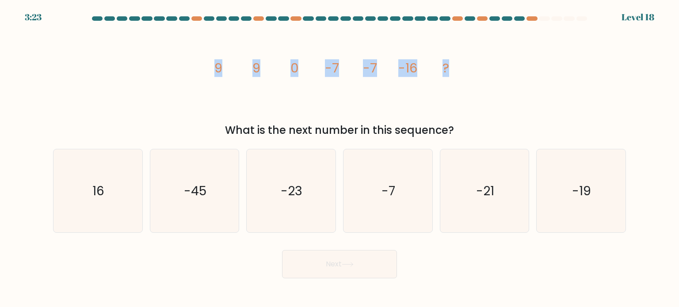
click at [480, 76] on div "image/svg+xml 9 9 0 -7 -7 -16 ? What is the next number in this sequence?" at bounding box center [339, 83] width 583 height 112
click at [90, 194] on icon "16" at bounding box center [97, 190] width 83 height 83
click at [339, 158] on input "a. 16" at bounding box center [339, 156] width 0 height 4
radio input "true"
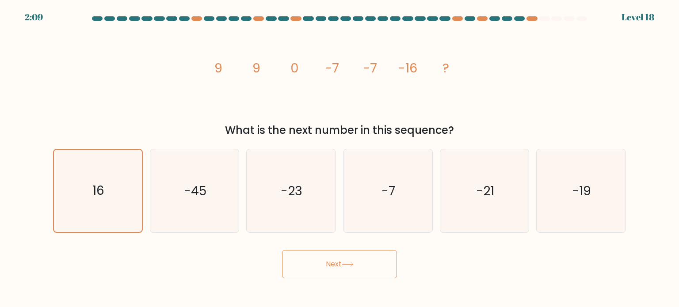
click at [364, 277] on button "Next" at bounding box center [339, 264] width 115 height 28
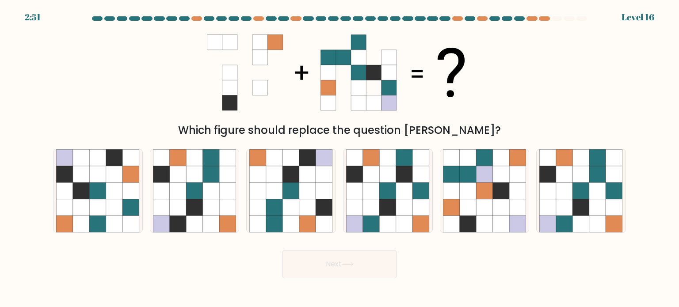
drag, startPoint x: 241, startPoint y: 133, endPoint x: 476, endPoint y: 136, distance: 234.7
click at [476, 136] on div "Which figure should replace the question mark?" at bounding box center [339, 130] width 562 height 16
click at [594, 195] on icon at bounding box center [597, 191] width 17 height 17
click at [340, 158] on input "f." at bounding box center [339, 156] width 0 height 4
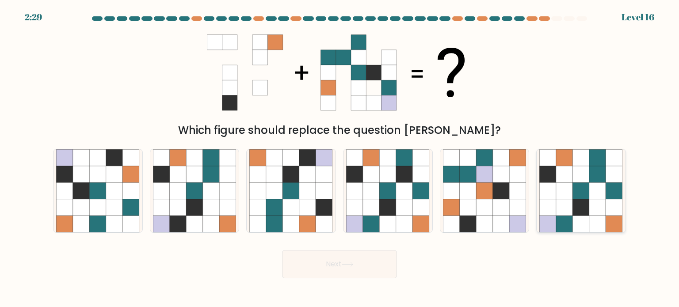
radio input "true"
click at [363, 263] on button "Next" at bounding box center [339, 264] width 115 height 28
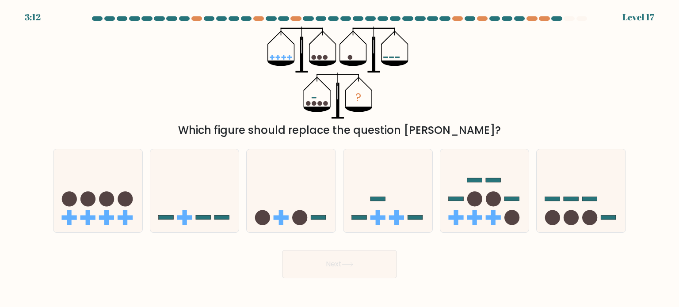
drag, startPoint x: 229, startPoint y: 125, endPoint x: 489, endPoint y: 123, distance: 259.9
click at [475, 126] on div "Which figure should replace the question mark?" at bounding box center [339, 130] width 562 height 16
click at [490, 122] on div "Which figure should replace the question mark?" at bounding box center [339, 130] width 562 height 16
click at [568, 184] on icon at bounding box center [580, 190] width 89 height 73
click at [340, 158] on input "f." at bounding box center [339, 156] width 0 height 4
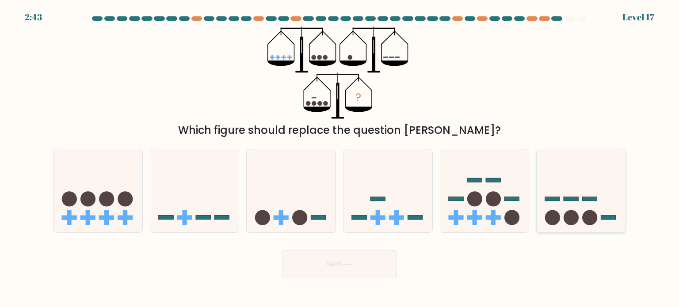
radio input "true"
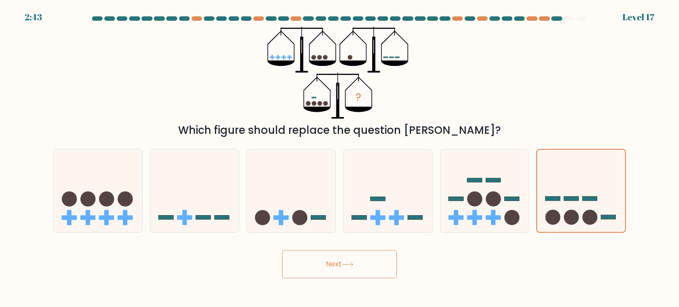
click at [367, 258] on button "Next" at bounding box center [339, 264] width 115 height 28
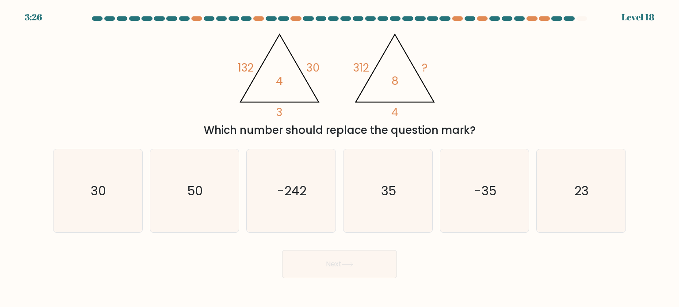
drag, startPoint x: 233, startPoint y: 130, endPoint x: 468, endPoint y: 115, distance: 234.7
click at [456, 120] on div "@import url('https://fonts.googleapis.com/css?family=Abril+Fatface:400,100,100i…" at bounding box center [339, 83] width 583 height 112
click at [506, 99] on div "@import url('https://fonts.googleapis.com/css?family=Abril+Fatface:400,100,100i…" at bounding box center [339, 83] width 583 height 112
click at [243, 72] on tspan "132" at bounding box center [246, 67] width 16 height 15
click at [246, 80] on icon "@import url('https://fonts.googleapis.com/css?family=Abril+Fatface:400,100,100i…" at bounding box center [339, 73] width 212 height 92
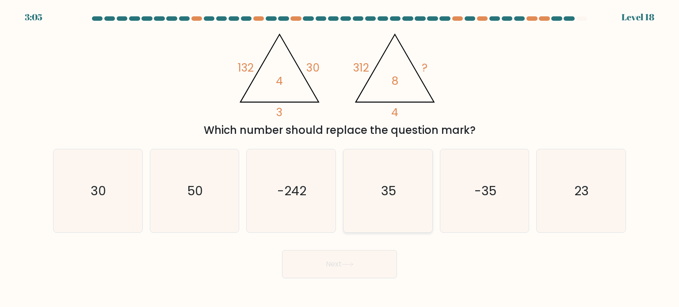
click at [383, 159] on icon "35" at bounding box center [387, 190] width 83 height 83
click at [340, 158] on input "d. 35" at bounding box center [339, 156] width 0 height 4
radio input "true"
click at [359, 259] on button "Next" at bounding box center [339, 264] width 115 height 28
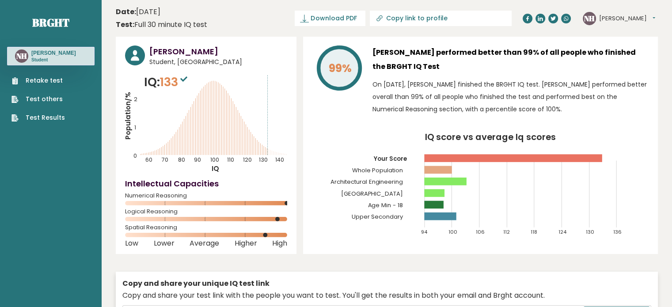
drag, startPoint x: 379, startPoint y: 52, endPoint x: 432, endPoint y: 68, distance: 55.4
click at [432, 68] on h3 "Nicolas Hein performed better than 99% of all people who finished the BRGHT IQ …" at bounding box center [511, 60] width 276 height 28
click at [453, 72] on h3 "Nicolas Hein performed better than 99% of all people who finished the BRGHT IQ …" at bounding box center [511, 60] width 276 height 28
drag, startPoint x: 179, startPoint y: 86, endPoint x: 200, endPoint y: 92, distance: 21.8
click at [184, 86] on span "133" at bounding box center [175, 82] width 30 height 16
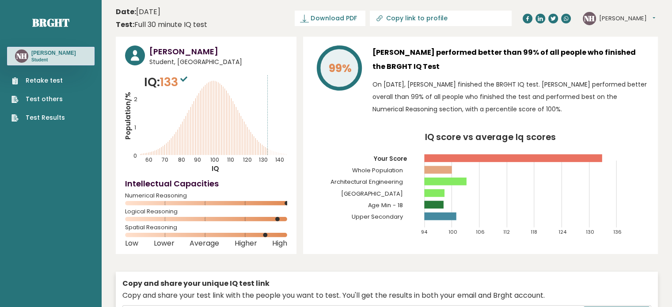
click at [237, 100] on icon "Population/% IQ 0 1 2 60 70 80 90 100 110 120 130 140" at bounding box center [206, 123] width 162 height 100
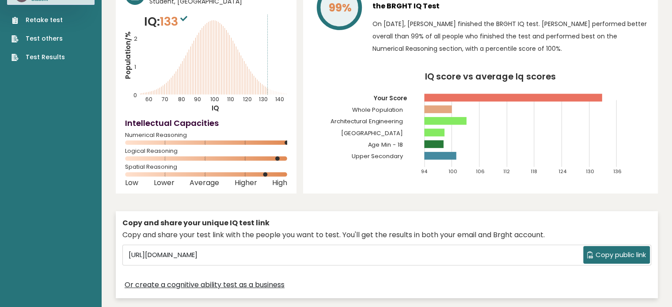
scroll to position [73, 0]
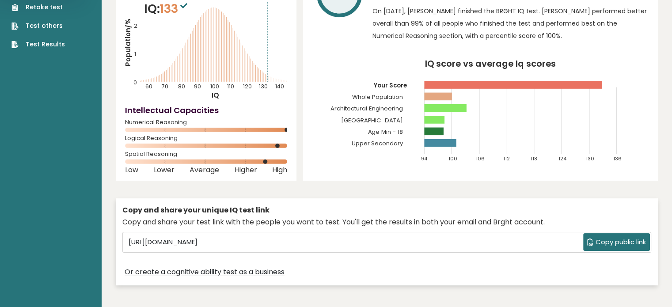
drag, startPoint x: 266, startPoint y: 162, endPoint x: 286, endPoint y: 161, distance: 20.8
click at [286, 161] on icon at bounding box center [206, 162] width 162 height 4
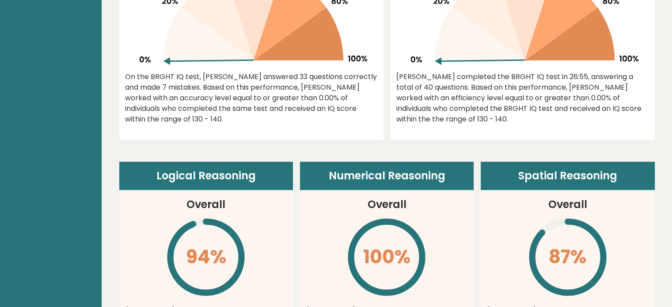
scroll to position [589, 0]
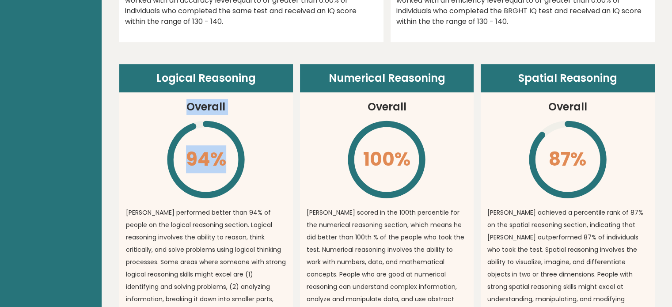
drag, startPoint x: 251, startPoint y: 114, endPoint x: 267, endPoint y: 123, distance: 18.8
click at [258, 115] on article "Logical Reasoning Overall 94% \ Nicolas performed better than 94% of people on …" at bounding box center [206, 204] width 174 height 280
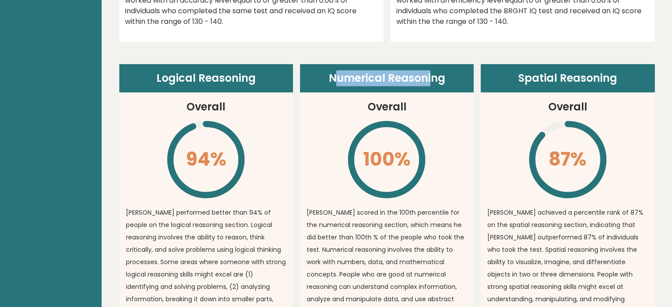
drag, startPoint x: 339, startPoint y: 76, endPoint x: 440, endPoint y: 111, distance: 106.1
click at [435, 83] on header "Numerical Reasoning" at bounding box center [387, 78] width 174 height 28
click at [439, 111] on article "Numerical Reasoning Overall 100% \ Nicolas scored in the 100th percentile for t…" at bounding box center [387, 204] width 174 height 280
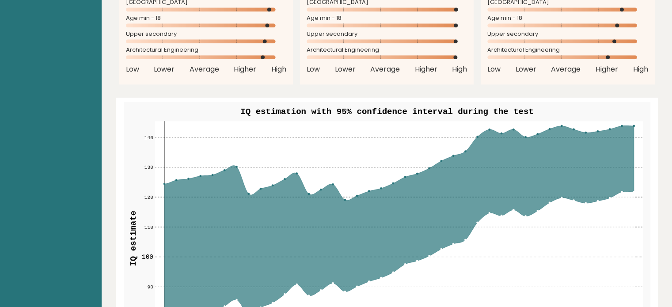
scroll to position [1031, 0]
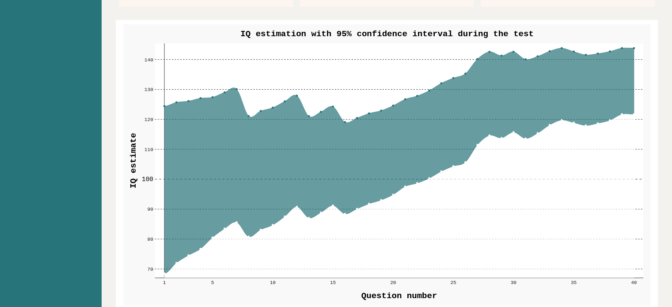
drag, startPoint x: 263, startPoint y: 34, endPoint x: 479, endPoint y: 40, distance: 216.2
click at [454, 33] on text "IQ estimation with 95% confidence interval during the test" at bounding box center [386, 34] width 293 height 10
drag, startPoint x: 165, startPoint y: 259, endPoint x: 488, endPoint y: 148, distance: 341.3
click at [488, 148] on g "70 70 80 80 90 90 100 100 110 110 120 120 130 130 140 140 1 5 10 15 20 25 30 35…" at bounding box center [393, 164] width 502 height 242
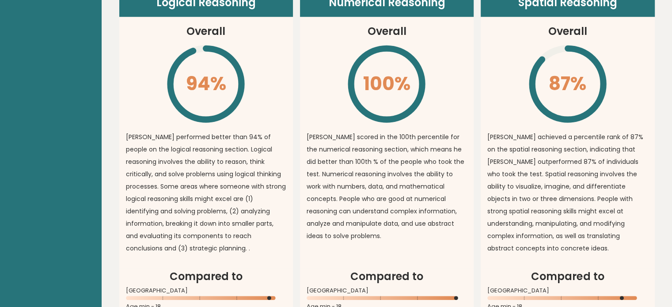
scroll to position [663, 0]
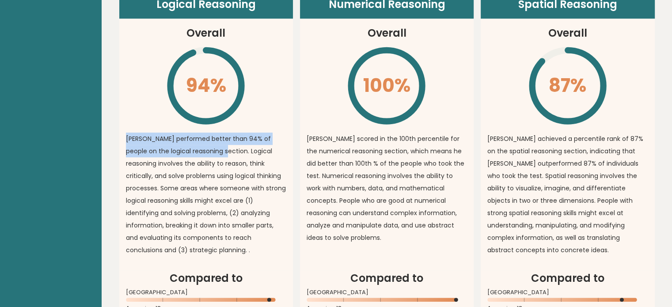
drag, startPoint x: 145, startPoint y: 138, endPoint x: 203, endPoint y: 152, distance: 59.5
click at [202, 152] on article "Logical Reasoning Overall 94% \ Nicolas performed better than 94% of people on …" at bounding box center [206, 130] width 174 height 280
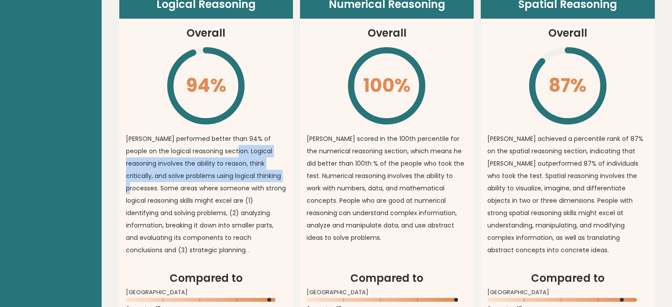
drag, startPoint x: 209, startPoint y: 153, endPoint x: 262, endPoint y: 173, distance: 56.6
click at [267, 173] on p "Nicolas performed better than 94% of people on the logical reasoning section. L…" at bounding box center [206, 195] width 160 height 124
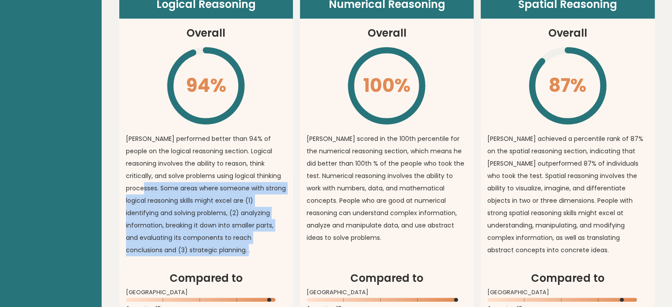
drag, startPoint x: 129, startPoint y: 188, endPoint x: 202, endPoint y: 253, distance: 97.3
click at [196, 253] on article "Logical Reasoning Overall 94% \ Nicolas performed better than 94% of people on …" at bounding box center [206, 130] width 174 height 280
click at [203, 249] on p "Nicolas performed better than 94% of people on the logical reasoning section. L…" at bounding box center [206, 195] width 160 height 124
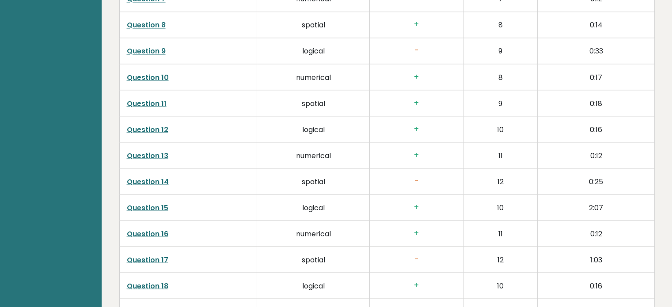
scroll to position [1620, 0]
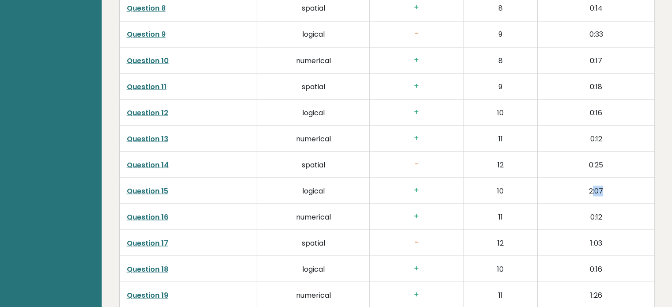
drag, startPoint x: 601, startPoint y: 188, endPoint x: 619, endPoint y: 194, distance: 19.0
click at [613, 192] on td "2:07" at bounding box center [596, 190] width 117 height 26
click at [619, 195] on td "2:07" at bounding box center [596, 190] width 117 height 26
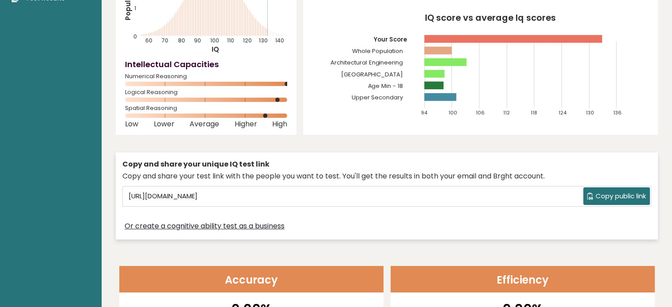
scroll to position [0, 0]
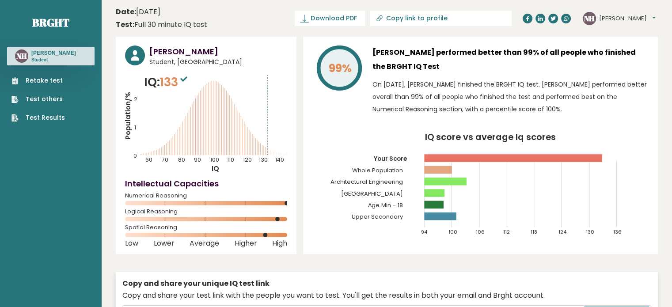
drag, startPoint x: 150, startPoint y: 26, endPoint x: 211, endPoint y: 23, distance: 61.0
click at [211, 23] on header "Date: October 08, 2025 Test: Full 30 minute IQ test Download PDF Downloading...…" at bounding box center [387, 18] width 542 height 28
click at [212, 23] on header "Date: October 08, 2025 Test: Full 30 minute IQ test Download PDF Downloading...…" at bounding box center [387, 18] width 542 height 28
drag, startPoint x: 149, startPoint y: 15, endPoint x: 216, endPoint y: 15, distance: 66.7
click at [213, 14] on header "Date: October 08, 2025 Test: Full 30 minute IQ test Download PDF Downloading...…" at bounding box center [387, 18] width 542 height 28
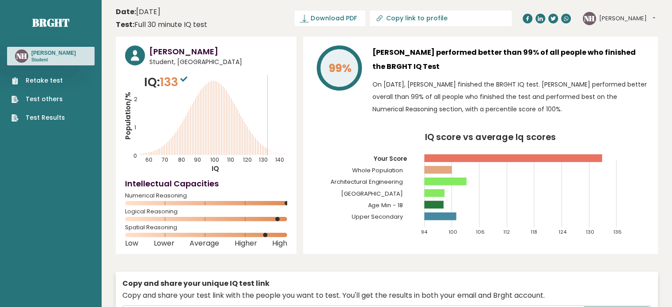
click at [216, 15] on header "Date: October 08, 2025 Test: Full 30 minute IQ test Download PDF Downloading...…" at bounding box center [387, 18] width 542 height 28
drag, startPoint x: 371, startPoint y: 208, endPoint x: 439, endPoint y: 205, distance: 67.7
click at [476, 202] on icon "IQ score vs average Iq scores 94 100 106 112 118 124 130 136 Your Score Whole P…" at bounding box center [480, 188] width 336 height 110
click at [385, 206] on tspan "Age Min - 18" at bounding box center [385, 205] width 35 height 8
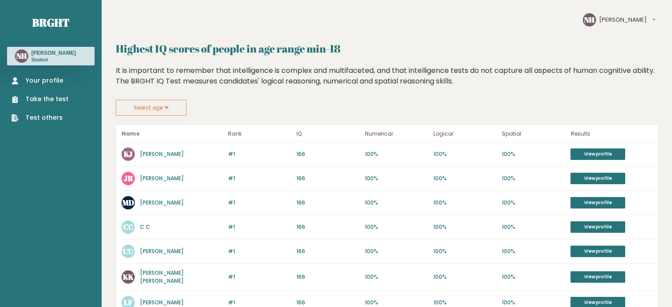
drag, startPoint x: 115, startPoint y: 74, endPoint x: 510, endPoint y: 77, distance: 395.1
click at [510, 77] on div "It is important to remember that intelligence is complex and multifaceted, and …" at bounding box center [387, 82] width 542 height 34
click at [153, 109] on button "Select age" at bounding box center [151, 108] width 71 height 16
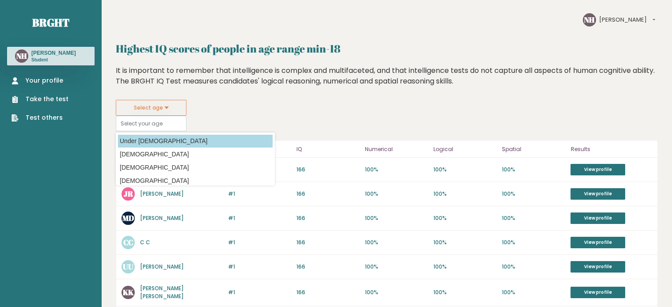
click at [152, 139] on option "Under 18 years old" at bounding box center [195, 141] width 155 height 13
type input "min_18"
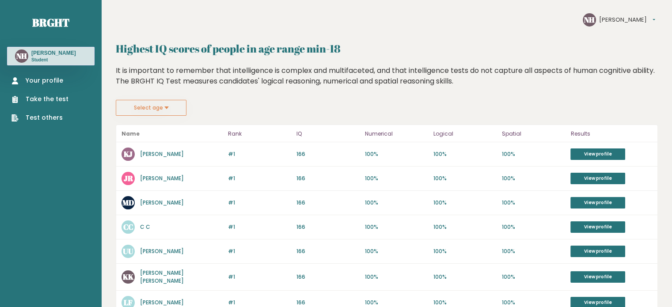
drag, startPoint x: 117, startPoint y: 71, endPoint x: 546, endPoint y: 86, distance: 429.8
click at [544, 85] on div "It is important to remember that intelligence is complex and multifaceted, and …" at bounding box center [387, 82] width 542 height 34
click at [547, 86] on div "It is important to remember that intelligence is complex and multifaceted, and …" at bounding box center [387, 82] width 542 height 34
click at [46, 117] on link "Test others" at bounding box center [39, 117] width 57 height 9
click at [45, 81] on link "Your profile" at bounding box center [39, 80] width 57 height 9
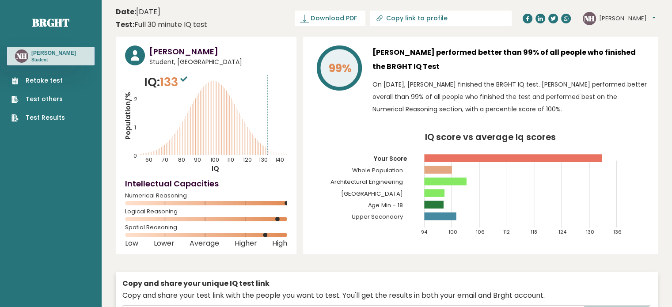
click at [37, 117] on link "Test Results" at bounding box center [37, 117] width 53 height 9
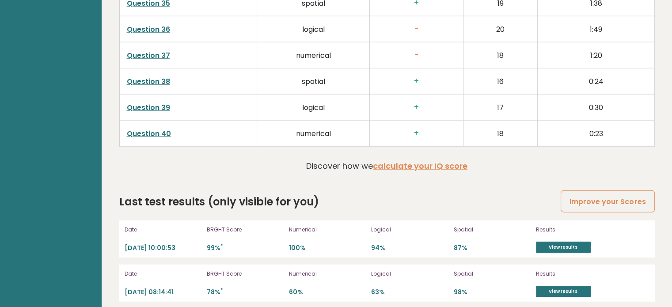
scroll to position [2332, 0]
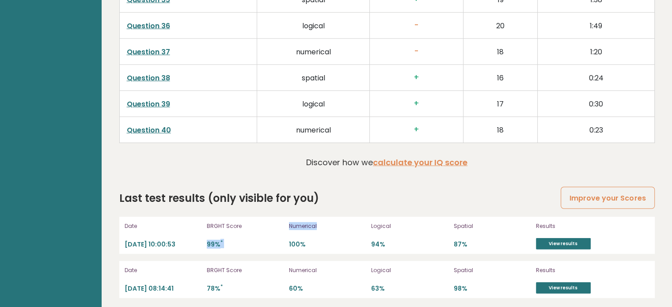
drag, startPoint x: 285, startPoint y: 221, endPoint x: 350, endPoint y: 221, distance: 65.4
click at [339, 221] on div "Date 2025-10-08 10:00:53 BRGHT Score 99% * Numerical 100% Logical 94% Spatial 8…" at bounding box center [387, 235] width 536 height 37
drag, startPoint x: 371, startPoint y: 220, endPoint x: 421, endPoint y: 207, distance: 51.6
click at [411, 219] on div "Date 2025-10-08 10:00:53 BRGHT Score 99% * Numerical 100% Logical 94% Spatial 8…" at bounding box center [387, 235] width 536 height 37
click at [421, 207] on div "Last test results (only visible for you) Improve your Scores Date 2025-10-08 10…" at bounding box center [387, 244] width 536 height 108
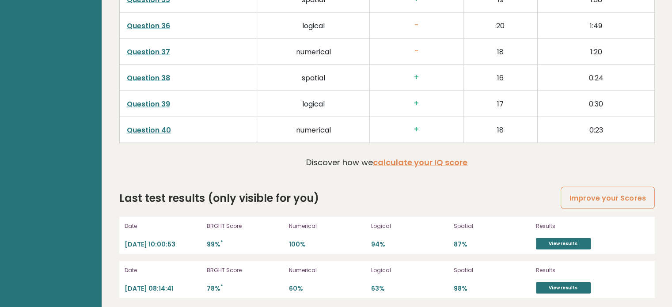
scroll to position [2259, 0]
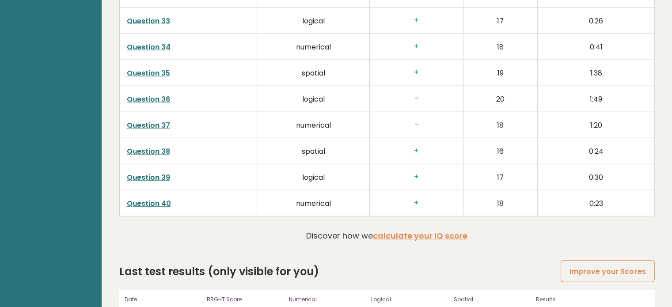
click at [152, 99] on link "Question 36" at bounding box center [148, 99] width 43 height 10
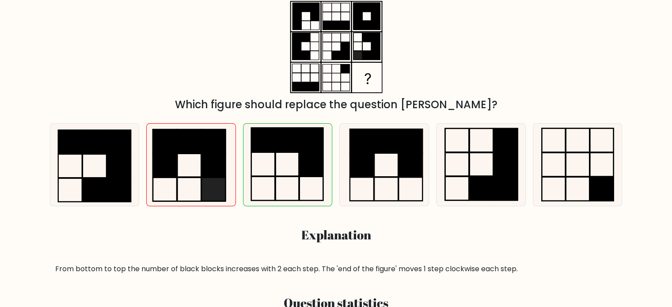
scroll to position [221, 0]
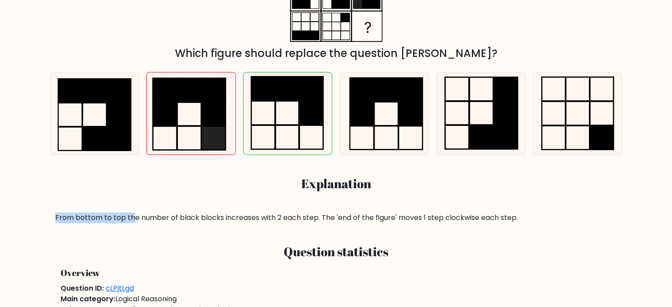
drag, startPoint x: 53, startPoint y: 221, endPoint x: 133, endPoint y: 222, distance: 79.6
click at [133, 222] on div "From bottom to top the number of black blocks increases with 2 each step. The '…" at bounding box center [336, 218] width 573 height 11
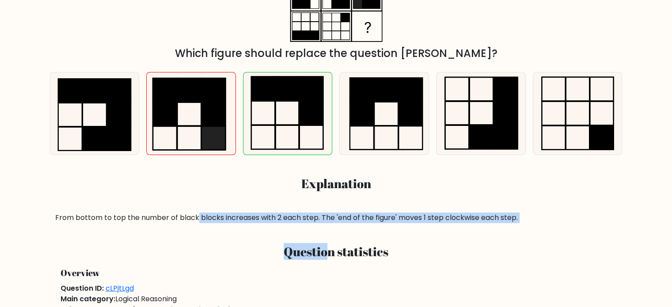
drag, startPoint x: 196, startPoint y: 219, endPoint x: 341, endPoint y: 226, distance: 145.1
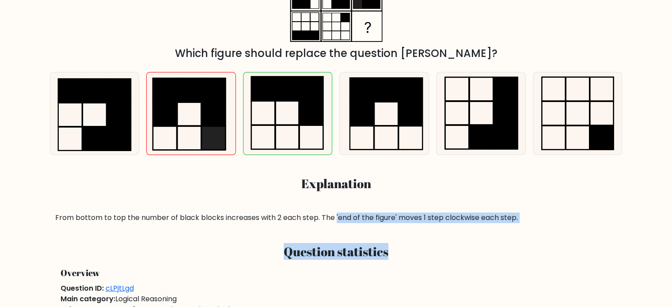
drag, startPoint x: 387, startPoint y: 223, endPoint x: 468, endPoint y: 233, distance: 81.6
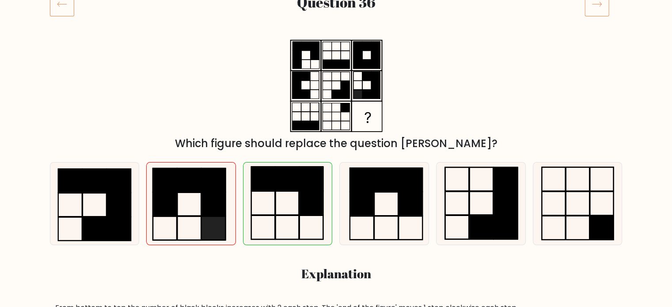
scroll to position [147, 0]
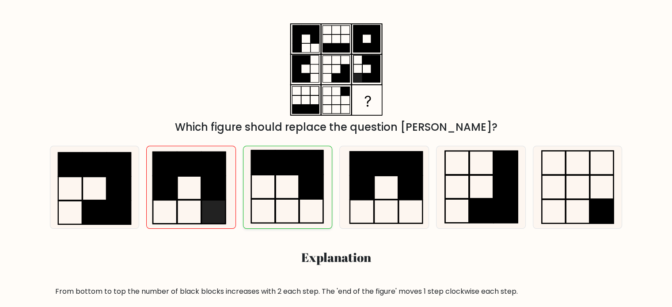
click at [278, 198] on icon at bounding box center [288, 187] width 83 height 83
click at [336, 11] on input "c." at bounding box center [336, 9] width 0 height 4
radio input "true"
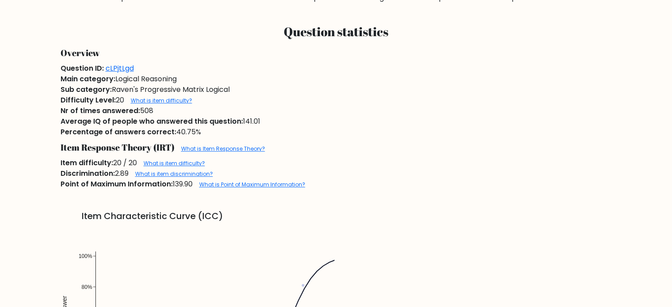
scroll to position [589, 0]
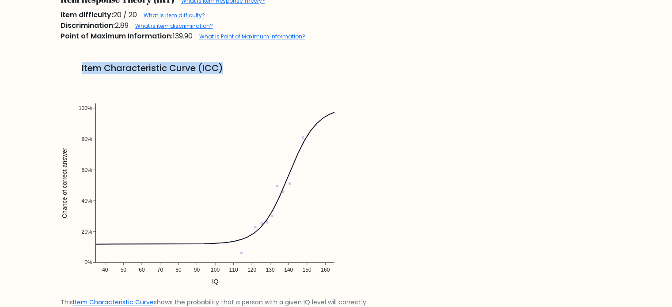
drag, startPoint x: 80, startPoint y: 67, endPoint x: 253, endPoint y: 68, distance: 173.7
click at [252, 68] on h5 "Item Characteristic Curve (ICC)" at bounding box center [337, 68] width 552 height 11
click at [253, 68] on h5 "Item Characteristic Curve (ICC)" at bounding box center [337, 68] width 552 height 11
click at [158, 134] on img at bounding box center [215, 187] width 309 height 221
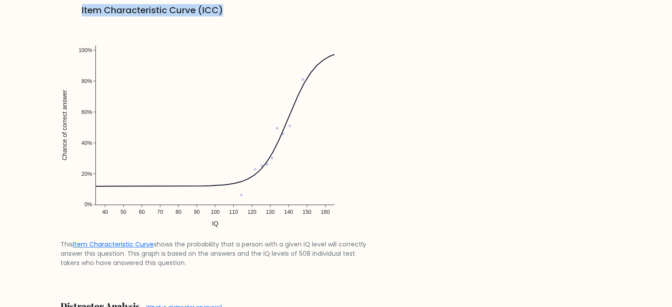
scroll to position [663, 0]
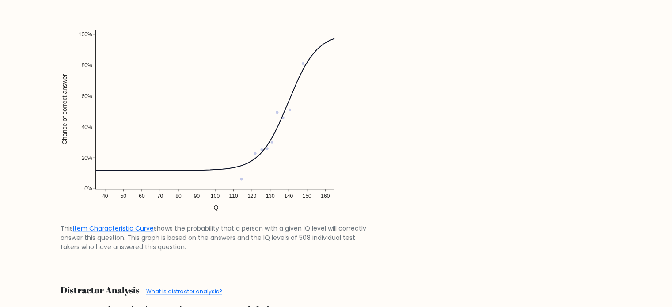
click at [209, 233] on figcaption "This Item Characteristic Curve shows the probability that a person with a given…" at bounding box center [215, 238] width 309 height 28
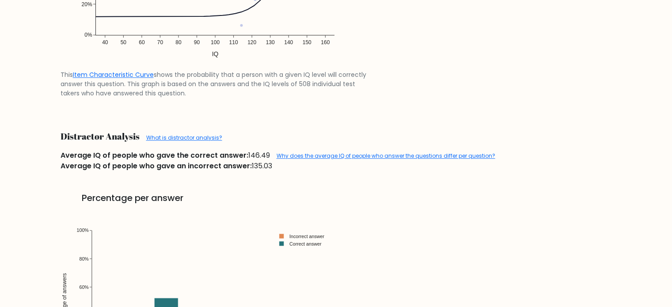
scroll to position [736, 0]
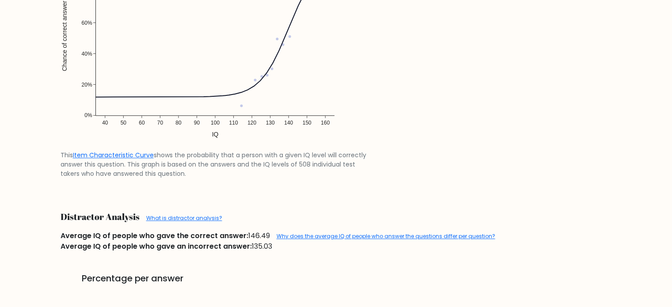
click at [272, 69] on img at bounding box center [215, 40] width 309 height 221
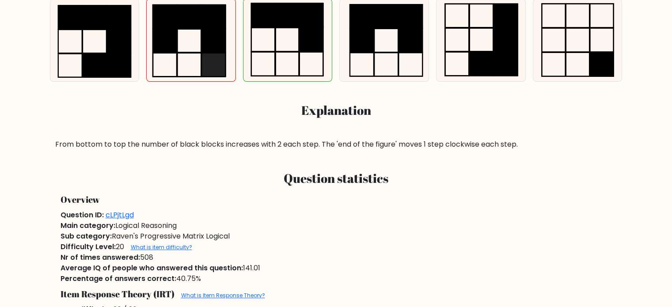
scroll to position [0, 0]
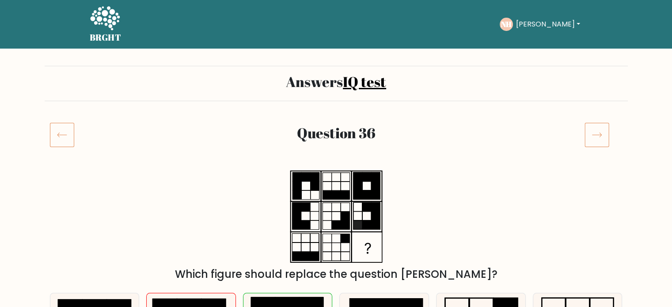
click at [55, 138] on icon at bounding box center [62, 134] width 24 height 25
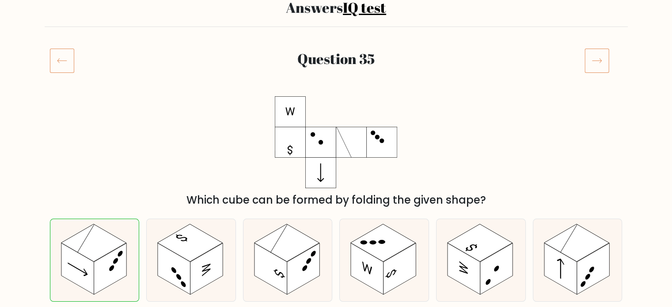
scroll to position [73, 0]
click at [589, 67] on icon at bounding box center [597, 61] width 25 height 25
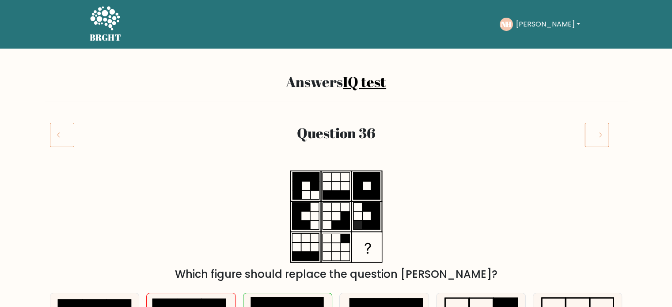
click at [599, 137] on icon at bounding box center [597, 134] width 25 height 25
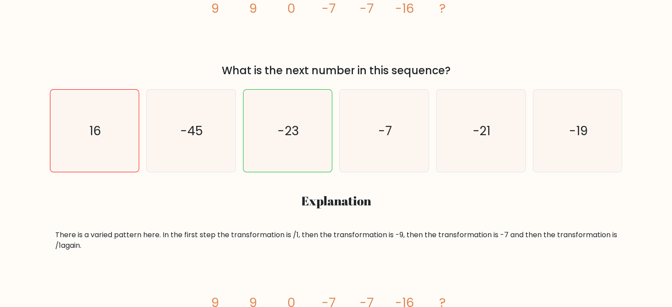
scroll to position [221, 0]
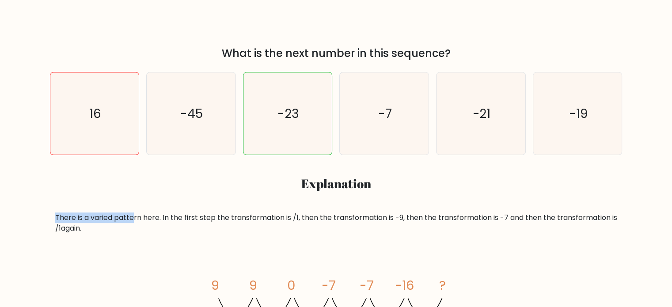
drag, startPoint x: 57, startPoint y: 218, endPoint x: 150, endPoint y: 218, distance: 93.7
click at [143, 218] on div "There is a varied pattern here. In the first step the transformation is /1, the…" at bounding box center [336, 223] width 562 height 21
drag, startPoint x: 176, startPoint y: 220, endPoint x: 299, endPoint y: 220, distance: 122.4
click at [299, 220] on div "There is a varied pattern here. In the first step the transformation is /1, the…" at bounding box center [336, 223] width 562 height 21
click at [301, 227] on div "There is a varied pattern here. In the first step the transformation is /1, the…" at bounding box center [336, 223] width 562 height 21
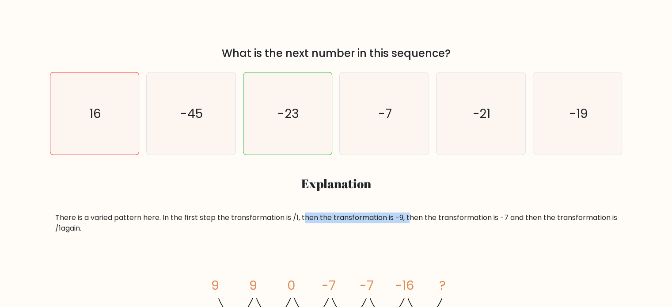
drag, startPoint x: 302, startPoint y: 219, endPoint x: 410, endPoint y: 225, distance: 107.6
click at [408, 223] on div "There is a varied pattern here. In the first step the transformation is /1, the…" at bounding box center [336, 223] width 562 height 21
click at [430, 240] on div "There is a varied pattern here. In the first step the transformation is /1, the…" at bounding box center [336, 280] width 573 height 135
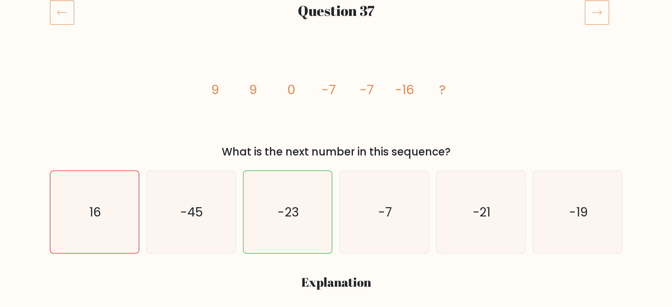
scroll to position [294, 0]
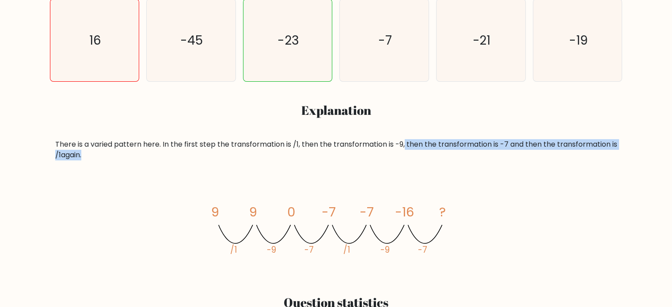
drag, startPoint x: 404, startPoint y: 147, endPoint x: 514, endPoint y: 153, distance: 110.2
click at [514, 153] on div "There is a varied pattern here. In the first step the transformation is /1, the…" at bounding box center [336, 149] width 562 height 21
click at [519, 159] on div "There is a varied pattern here. In the first step the transformation is /1, the…" at bounding box center [336, 149] width 562 height 21
drag, startPoint x: 541, startPoint y: 143, endPoint x: 153, endPoint y: 167, distance: 388.7
click at [111, 163] on div "There is a varied pattern here. In the first step the transformation is /1, the…" at bounding box center [336, 206] width 573 height 135
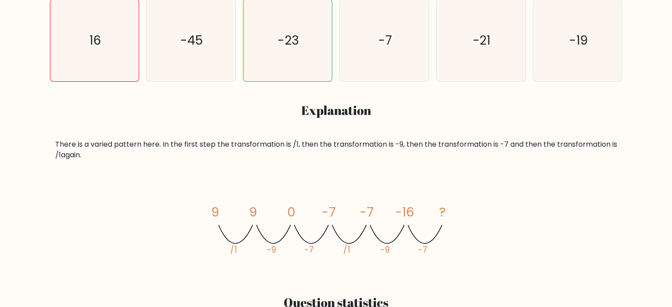
click at [153, 167] on div "There is a varied pattern here. In the first step the transformation is /1, the…" at bounding box center [336, 206] width 573 height 135
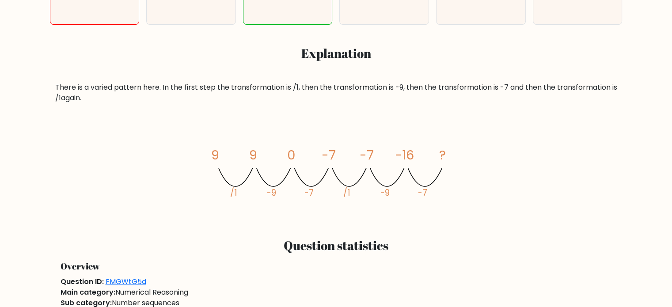
scroll to position [368, 0]
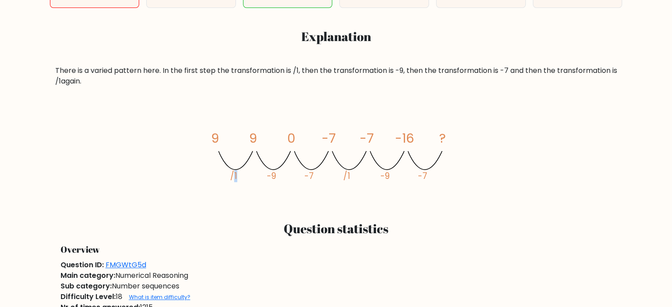
drag, startPoint x: 241, startPoint y: 172, endPoint x: 264, endPoint y: 157, distance: 27.5
click at [265, 159] on icon "image/svg+xml 9 9 0 -7 -7 -16 ? /1 -9 -7 /1 -9 -7" at bounding box center [336, 154] width 265 height 92
click at [241, 176] on icon "image/svg+xml 9 9 0 -7 -7 -16 ? /1 -9 -7 /1 -9 -7" at bounding box center [336, 154] width 265 height 92
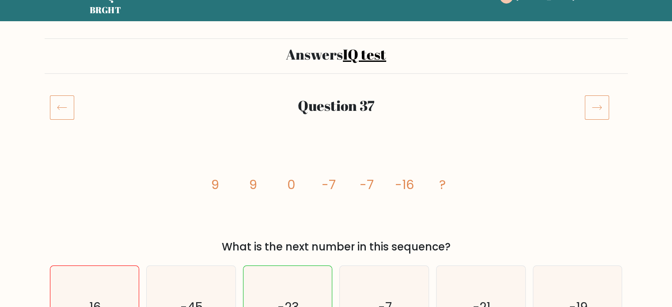
scroll to position [0, 0]
